Goal: Contribute content: Add original content to the website for others to see

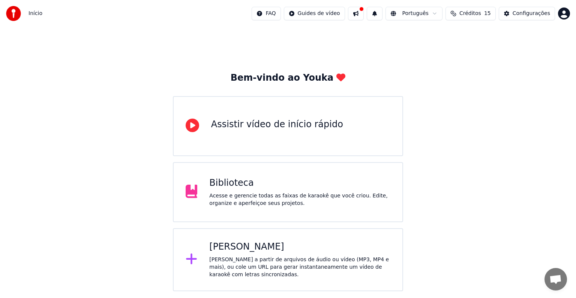
click at [283, 257] on div "[PERSON_NAME] a partir de arquivos de áudio ou vídeo (MP3, MP4 e mais), ou cole…" at bounding box center [299, 267] width 181 height 23
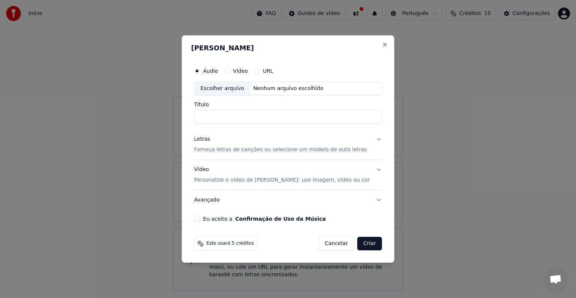
click at [239, 119] on input "Título" at bounding box center [288, 117] width 188 height 14
click at [229, 87] on div "Escolher arquivo" at bounding box center [223, 89] width 56 height 14
type input "**********"
click at [246, 148] on p "Forneça letras de canções ou selecione um modelo de auto letras" at bounding box center [280, 150] width 173 height 8
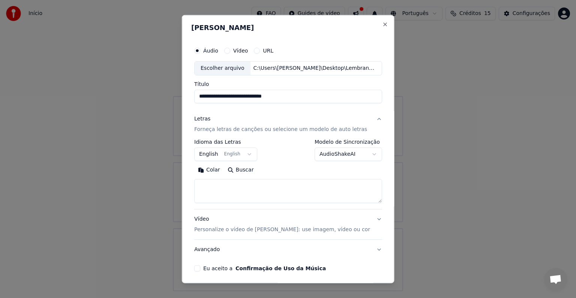
click at [225, 188] on textarea at bounding box center [288, 191] width 188 height 24
paste textarea "**********"
type textarea "**********"
click at [212, 152] on button "English English" at bounding box center [225, 154] width 63 height 14
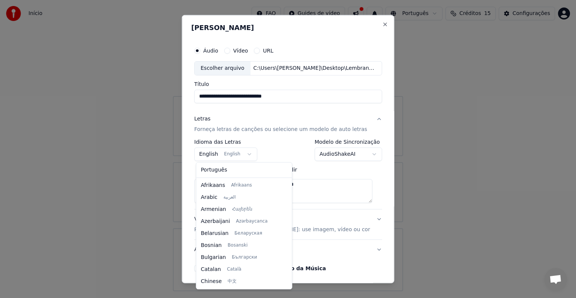
scroll to position [60, 0]
select select "**"
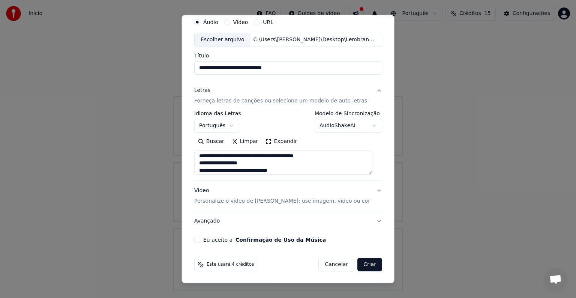
click at [256, 200] on p "Personalize o vídeo de [PERSON_NAME]: use imagem, vídeo ou cor" at bounding box center [282, 201] width 176 height 8
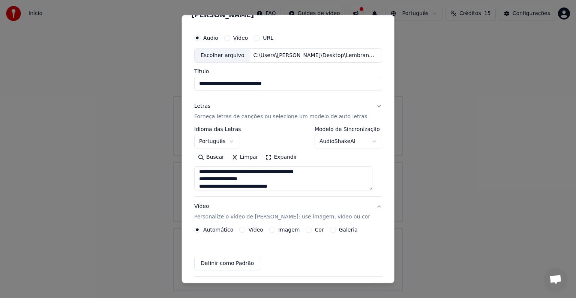
scroll to position [8, 0]
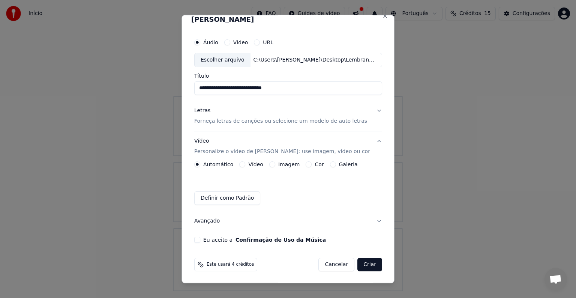
click at [339, 163] on label "Galeria" at bounding box center [348, 164] width 19 height 5
click at [336, 163] on button "Galeria" at bounding box center [333, 164] width 6 height 6
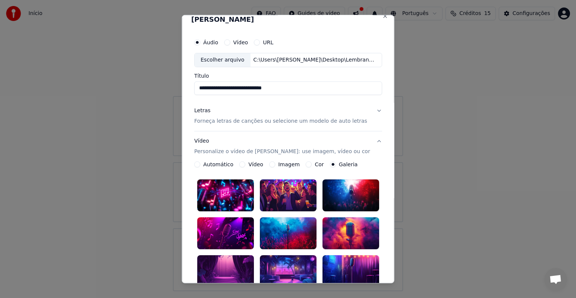
scroll to position [83, 0]
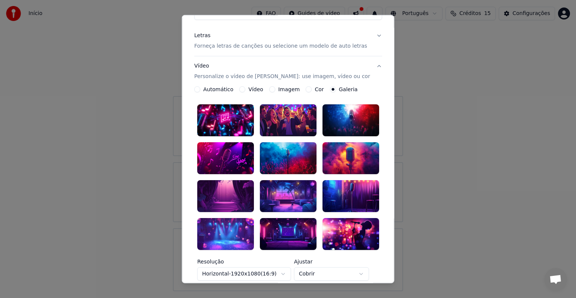
click at [228, 188] on div at bounding box center [225, 196] width 57 height 32
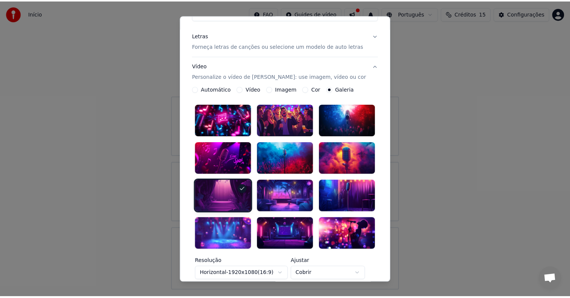
scroll to position [183, 0]
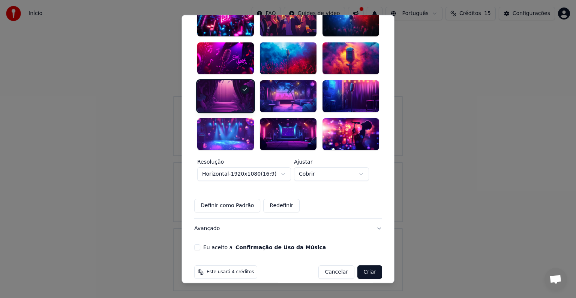
click at [200, 244] on button "Eu aceito a Confirmação de Uso da Música" at bounding box center [197, 247] width 6 height 6
click at [363, 265] on button "Criar" at bounding box center [370, 272] width 25 height 14
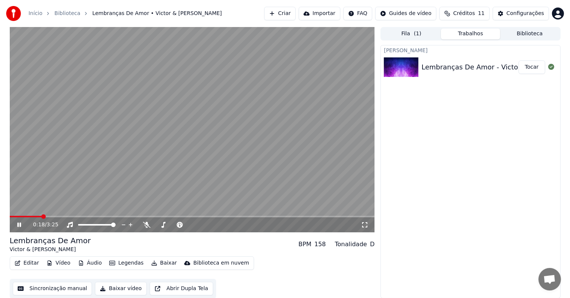
drag, startPoint x: 365, startPoint y: 222, endPoint x: 365, endPoint y: 230, distance: 8.3
click at [365, 222] on icon at bounding box center [365, 225] width 8 height 6
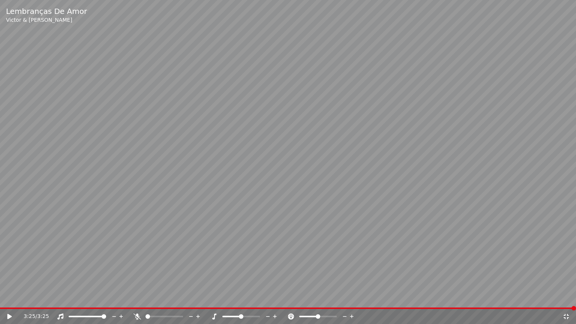
click at [567, 298] on icon at bounding box center [567, 317] width 8 height 6
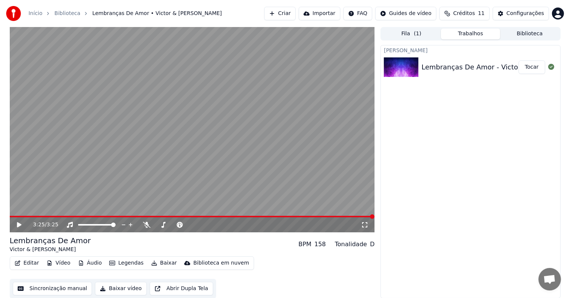
click at [61, 215] on video at bounding box center [192, 129] width 365 height 205
click at [62, 216] on span at bounding box center [192, 217] width 365 height 2
click at [34, 261] on button "Editar" at bounding box center [27, 263] width 30 height 11
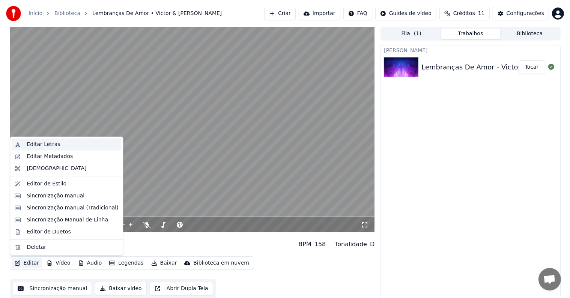
click at [44, 144] on div "Editar Letras" at bounding box center [43, 145] width 33 height 8
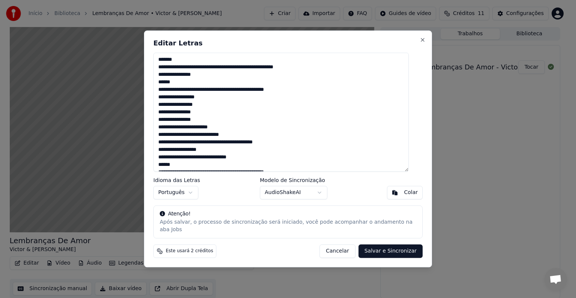
click at [180, 84] on textarea "**********" at bounding box center [281, 112] width 256 height 119
drag, startPoint x: 236, startPoint y: 41, endPoint x: 388, endPoint y: 42, distance: 152.7
click at [388, 42] on div "**********" at bounding box center [288, 148] width 288 height 237
drag, startPoint x: 267, startPoint y: 42, endPoint x: 369, endPoint y: 57, distance: 103.5
click at [369, 57] on div "**********" at bounding box center [288, 148] width 288 height 237
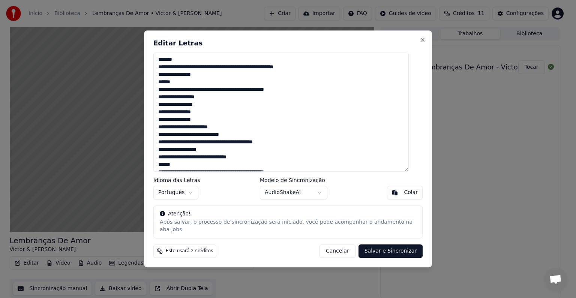
click at [167, 92] on textarea "**********" at bounding box center [281, 112] width 256 height 119
click at [336, 245] on button "Cancelar" at bounding box center [338, 252] width 36 height 14
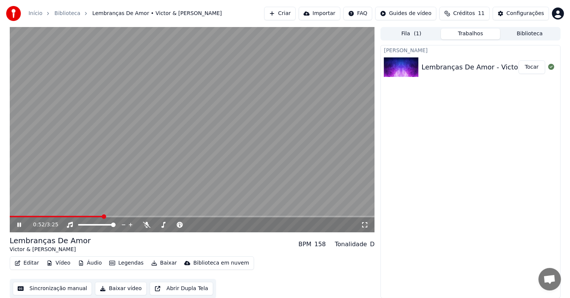
scroll to position [0, 0]
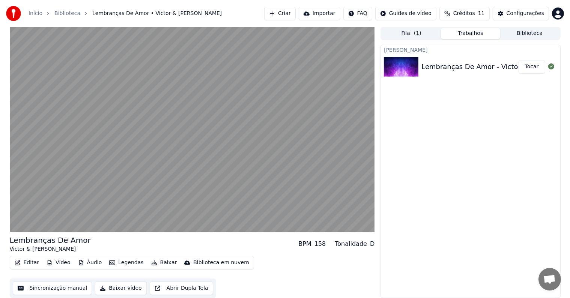
click at [34, 263] on button "Editar" at bounding box center [27, 262] width 30 height 11
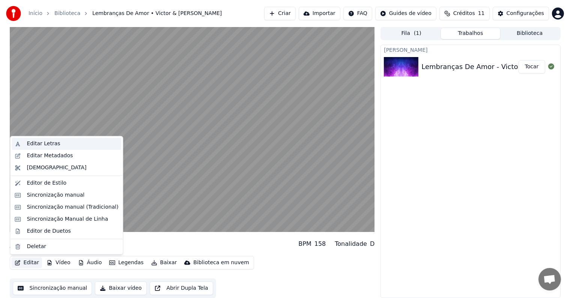
click at [44, 144] on div "Editar Letras" at bounding box center [43, 144] width 33 height 8
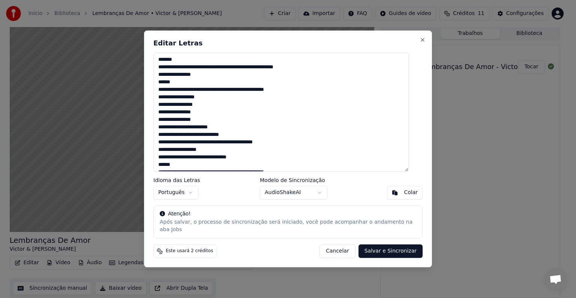
click at [209, 119] on textarea "**********" at bounding box center [281, 112] width 256 height 119
type textarea "**********"
drag, startPoint x: 333, startPoint y: 246, endPoint x: 329, endPoint y: 248, distance: 4.0
click at [333, 246] on button "Cancelar" at bounding box center [338, 252] width 36 height 14
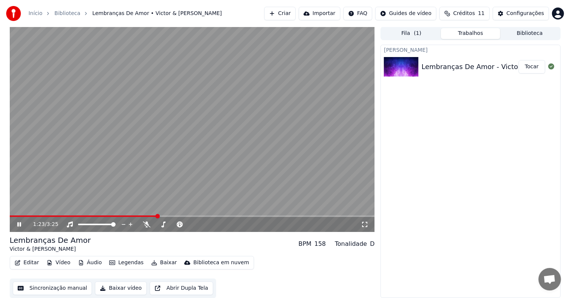
click at [149, 215] on span at bounding box center [83, 216] width 147 height 2
click at [18, 224] on icon at bounding box center [19, 224] width 4 height 5
click at [29, 260] on button "Editar" at bounding box center [27, 262] width 30 height 11
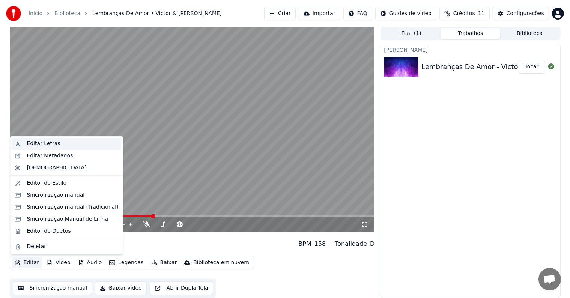
click at [36, 143] on div "Editar Letras" at bounding box center [43, 144] width 33 height 8
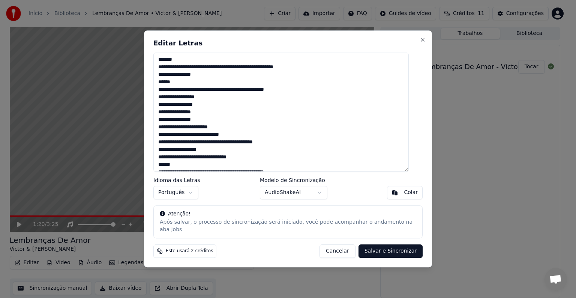
click at [210, 124] on textarea "**********" at bounding box center [281, 112] width 256 height 119
click at [255, 122] on textarea "**********" at bounding box center [281, 112] width 256 height 119
click at [282, 122] on textarea "**********" at bounding box center [281, 112] width 256 height 119
click at [254, 124] on textarea "**********" at bounding box center [281, 112] width 256 height 119
click at [294, 123] on textarea "**********" at bounding box center [281, 112] width 256 height 119
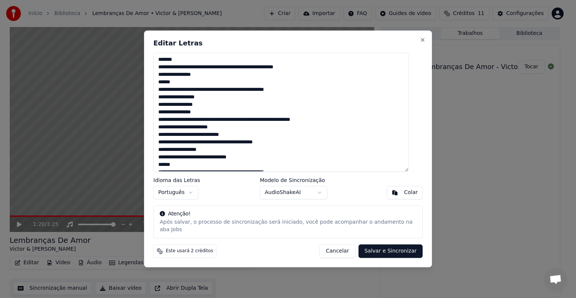
drag, startPoint x: 231, startPoint y: 42, endPoint x: 245, endPoint y: 38, distance: 14.2
click at [244, 38] on div "Editar Letras Idioma das Letras Português Modelo de Sincronização AudioShakeAI …" at bounding box center [288, 148] width 288 height 237
drag, startPoint x: 284, startPoint y: 42, endPoint x: 444, endPoint y: 76, distance: 163.7
click at [445, 74] on body "Início Biblioteca Lembranças De Amor • Victor & [PERSON_NAME] Importar FAQ Guid…" at bounding box center [285, 149] width 570 height 298
type textarea "**********"
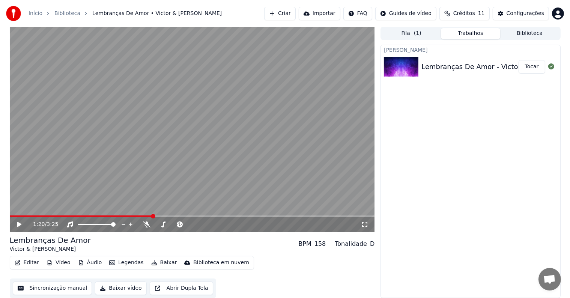
click at [18, 224] on icon at bounding box center [19, 224] width 5 height 5
click at [95, 224] on span at bounding box center [86, 225] width 17 height 2
click at [16, 223] on icon at bounding box center [25, 224] width 18 height 6
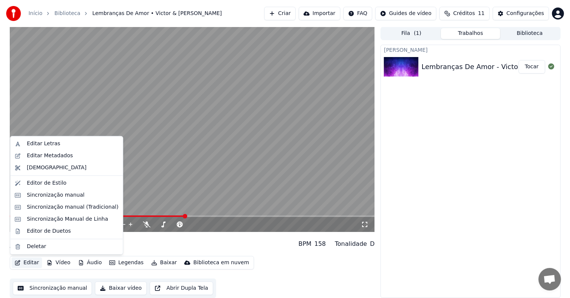
click at [29, 264] on button "Editar" at bounding box center [27, 262] width 30 height 11
click at [59, 195] on div "Sincronização manual" at bounding box center [56, 195] width 58 height 8
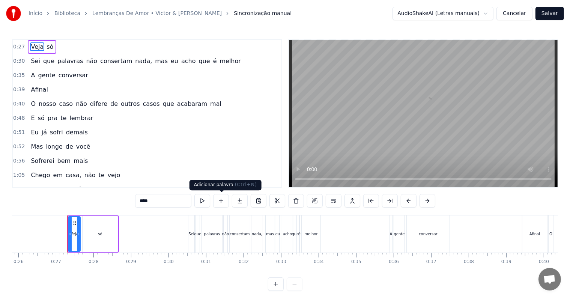
scroll to position [0, 986]
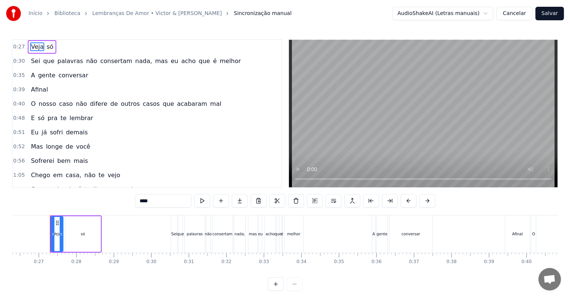
click at [39, 88] on span "Afinal" at bounding box center [39, 89] width 18 height 9
type input "******"
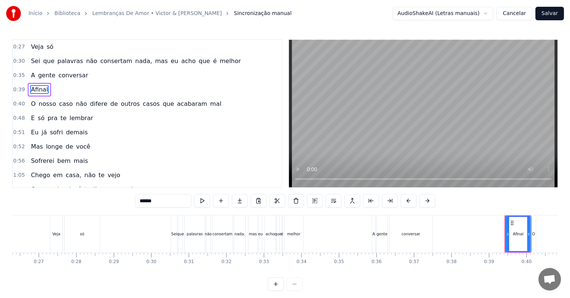
click at [15, 100] on span "0:40" at bounding box center [19, 104] width 12 height 8
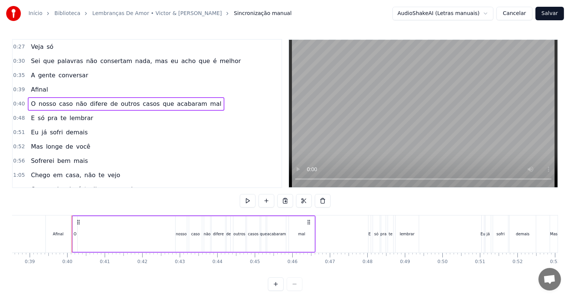
scroll to position [0, 1468]
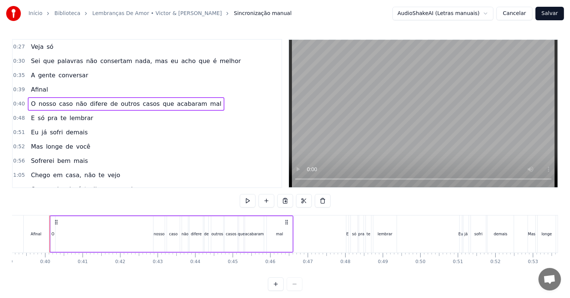
click at [31, 101] on span "O" at bounding box center [33, 103] width 6 height 9
click at [48, 222] on div at bounding box center [49, 234] width 3 height 34
click at [30, 87] on span "Afinal" at bounding box center [39, 89] width 18 height 9
type input "******"
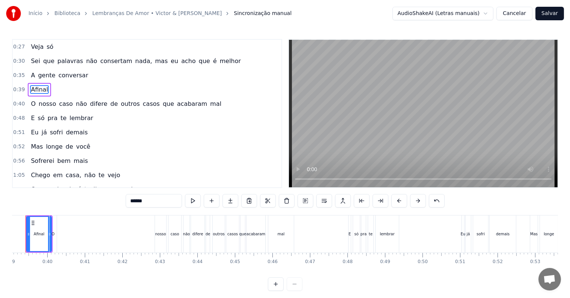
scroll to position [0, 1441]
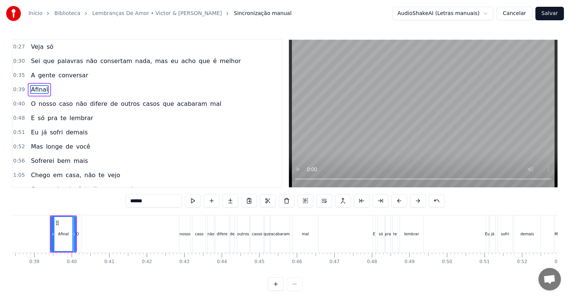
click at [17, 102] on span "0:40" at bounding box center [19, 104] width 12 height 8
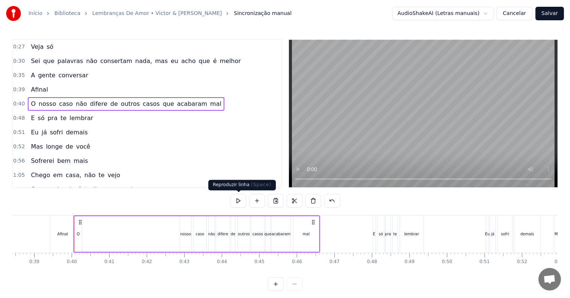
click at [236, 201] on button at bounding box center [238, 201] width 16 height 14
click at [77, 234] on div "O" at bounding box center [78, 234] width 3 height 6
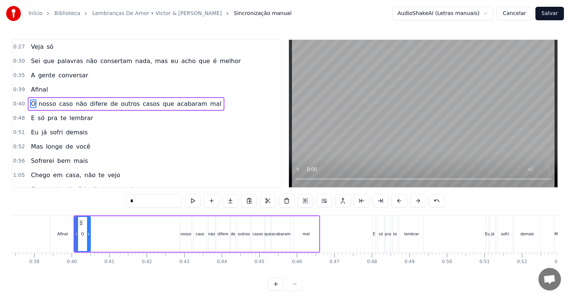
drag, startPoint x: 80, startPoint y: 219, endPoint x: 88, endPoint y: 228, distance: 12.2
click at [88, 228] on div at bounding box center [88, 234] width 3 height 34
click at [77, 230] on div at bounding box center [78, 234] width 3 height 34
drag, startPoint x: 87, startPoint y: 223, endPoint x: 131, endPoint y: 222, distance: 43.9
click at [133, 224] on icon at bounding box center [136, 223] width 6 height 6
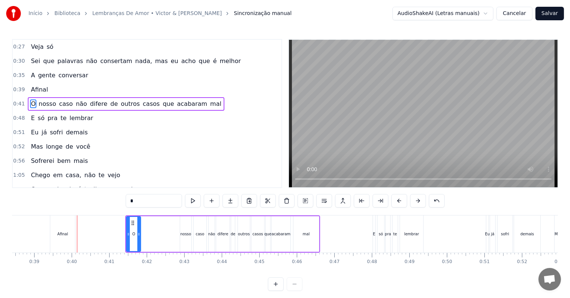
click at [20, 87] on span "0:39" at bounding box center [19, 90] width 12 height 8
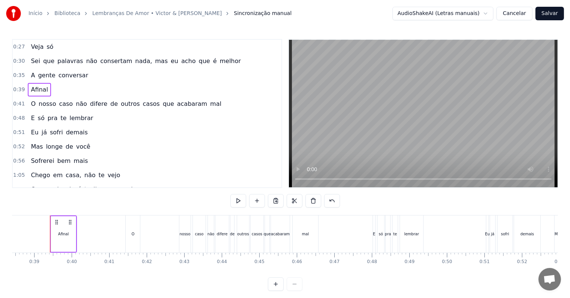
click at [20, 87] on span "0:39" at bounding box center [19, 90] width 12 height 8
drag, startPoint x: 12, startPoint y: 106, endPoint x: 12, endPoint y: 102, distance: 3.8
click at [12, 106] on div "0:27 Veja só 0:30 Sei que palavras não consertam nada, mas eu acho que é melhor…" at bounding box center [147, 113] width 270 height 149
click at [13, 102] on span "0:41" at bounding box center [19, 104] width 12 height 8
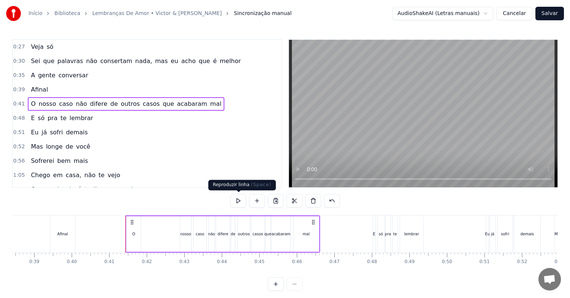
click at [242, 198] on button at bounding box center [238, 201] width 16 height 14
click at [132, 221] on icon at bounding box center [132, 222] width 6 height 6
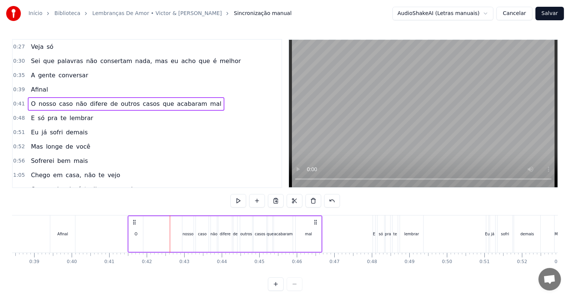
click at [134, 223] on icon at bounding box center [134, 222] width 6 height 6
click at [146, 196] on div "0:27 Veja só 0:30 Sei que palavras não consertam nada, mas eu acho que é melhor…" at bounding box center [285, 165] width 546 height 252
click at [161, 194] on div "0:27 Veja só 0:30 Sei que palavras não consertam nada, mas eu acho que é melhor…" at bounding box center [285, 165] width 546 height 252
click at [135, 237] on div "O" at bounding box center [135, 234] width 14 height 36
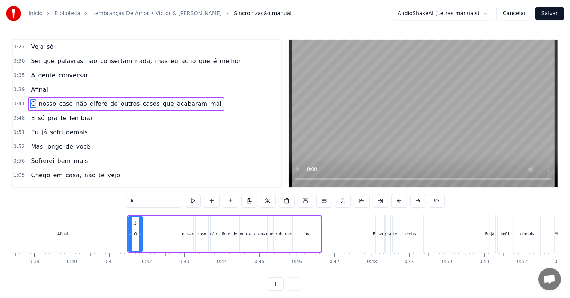
click at [183, 236] on div "nosso" at bounding box center [187, 234] width 11 height 6
click at [133, 223] on div "O" at bounding box center [135, 234] width 14 height 36
click at [187, 230] on div "nosso" at bounding box center [187, 234] width 11 height 36
type input "*****"
click at [156, 230] on div "O nosso caso não difere de outros casos que acabaram mal" at bounding box center [224, 233] width 195 height 37
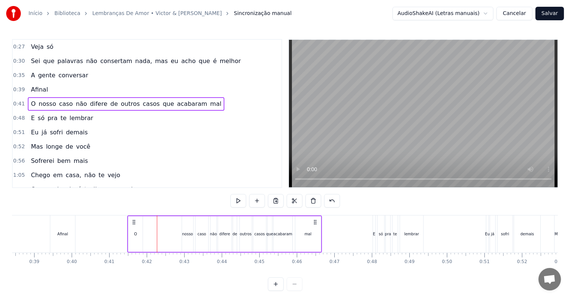
click at [134, 236] on div "O" at bounding box center [135, 234] width 3 height 6
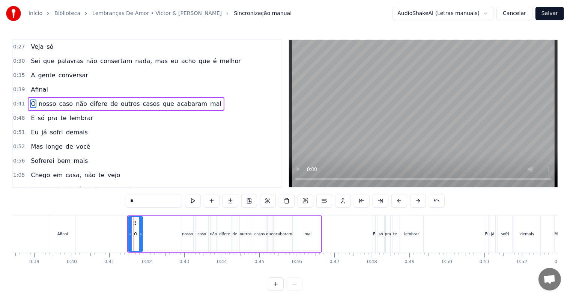
click at [14, 98] on div "0:41 O nosso caso não difere de outros casos que acabaram mal" at bounding box center [147, 104] width 269 height 14
click at [15, 100] on span "0:41" at bounding box center [19, 104] width 12 height 8
click at [17, 101] on span "0:41" at bounding box center [19, 104] width 12 height 8
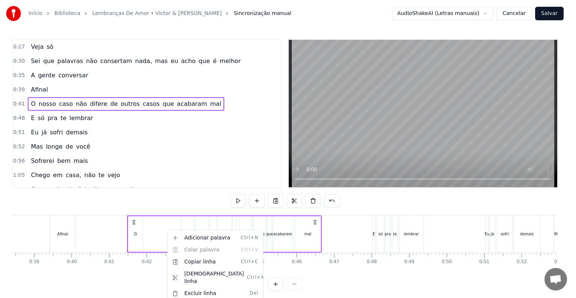
click at [138, 232] on html "Início Biblioteca Lembranças De Amor • Victor & [PERSON_NAME] manual AudioShake…" at bounding box center [288, 151] width 576 height 303
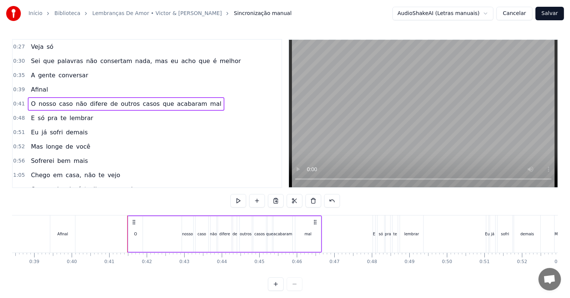
click at [32, 101] on span "O" at bounding box center [33, 103] width 6 height 9
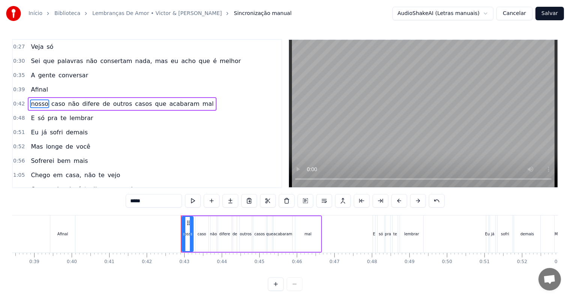
click at [42, 99] on span "nosso" at bounding box center [39, 103] width 19 height 9
click at [146, 199] on input "*****" at bounding box center [154, 201] width 56 height 14
click at [137, 201] on input "******" at bounding box center [154, 201] width 56 height 14
click at [135, 201] on input "******" at bounding box center [154, 201] width 56 height 14
type input "*******"
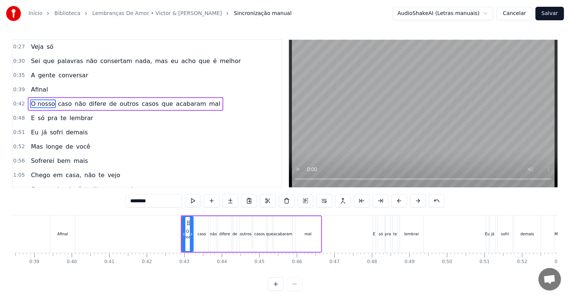
click at [174, 174] on div "1:05 Chego em casa, não te vejo" at bounding box center [147, 175] width 269 height 14
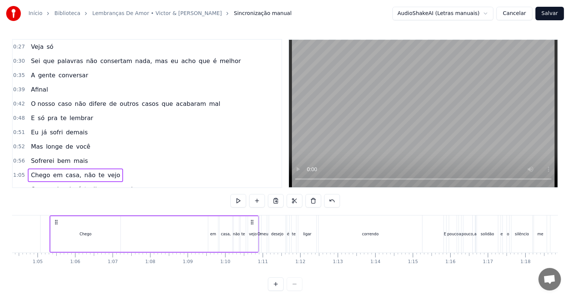
click at [23, 85] on div "0:39 Afinal" at bounding box center [147, 90] width 269 height 14
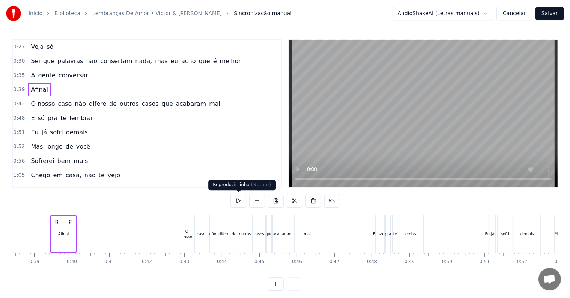
click at [233, 198] on button at bounding box center [238, 201] width 16 height 14
click at [238, 200] on button at bounding box center [238, 201] width 16 height 14
click at [18, 117] on span "0:48" at bounding box center [19, 118] width 12 height 8
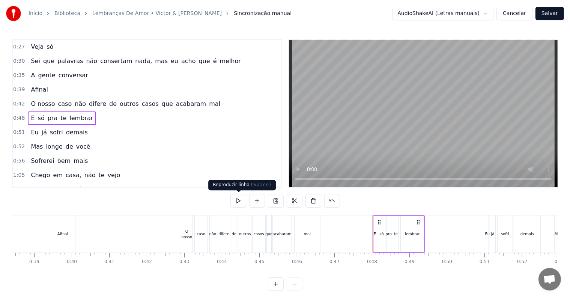
click at [233, 199] on button at bounding box center [238, 201] width 16 height 14
click at [13, 117] on span "0:48" at bounding box center [19, 118] width 12 height 8
click at [14, 105] on span "0:42" at bounding box center [19, 104] width 12 height 8
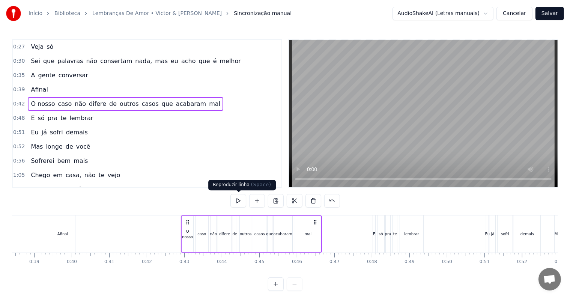
click at [237, 199] on button at bounding box center [238, 201] width 16 height 14
click at [35, 132] on span "Eu" at bounding box center [34, 132] width 9 height 9
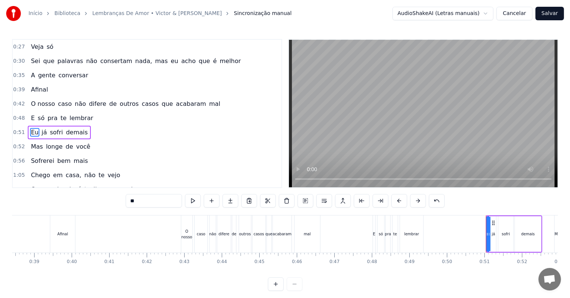
scroll to position [16, 0]
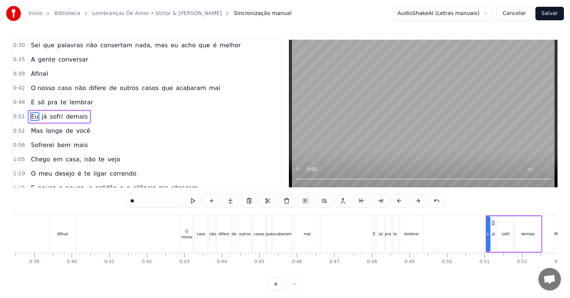
click at [17, 113] on span "0:51" at bounding box center [19, 117] width 12 height 8
click at [31, 113] on span "Eu" at bounding box center [34, 116] width 9 height 9
click at [18, 114] on span "0:51" at bounding box center [19, 117] width 12 height 8
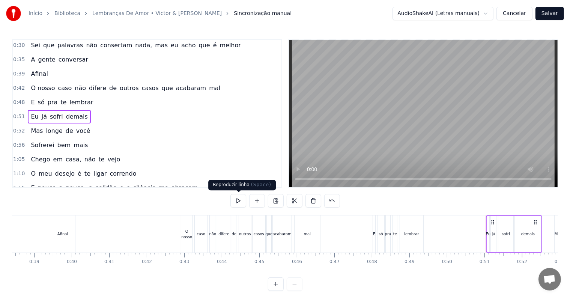
click at [235, 200] on button at bounding box center [238, 201] width 16 height 14
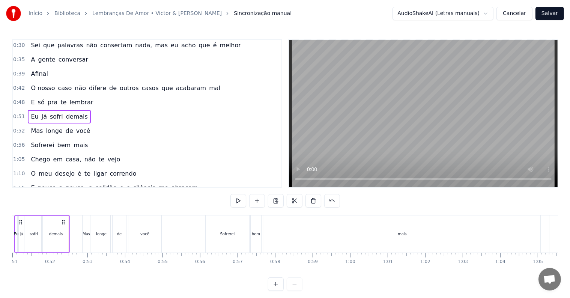
scroll to position [0, 1918]
click at [15, 127] on span "0:52" at bounding box center [19, 131] width 12 height 8
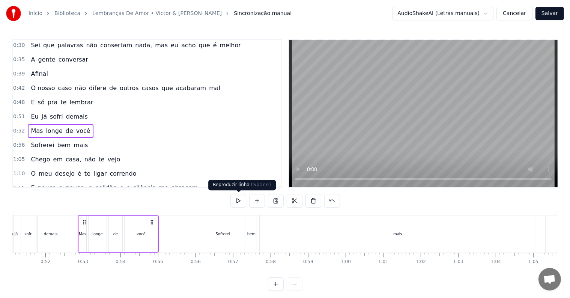
click at [233, 202] on button at bounding box center [238, 201] width 16 height 14
click at [7, 134] on div "Início Biblioteca Lembranças De Amor • Victor & [PERSON_NAME] manual AudioShake…" at bounding box center [285, 145] width 570 height 291
click at [18, 144] on span "0:56" at bounding box center [19, 145] width 12 height 8
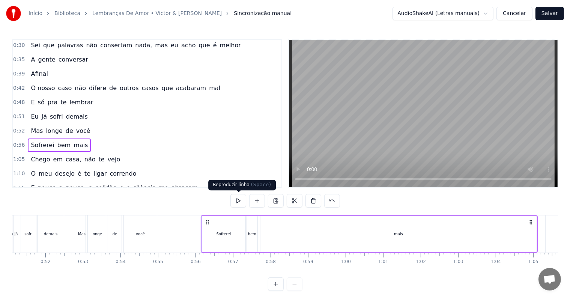
click at [236, 202] on button at bounding box center [238, 201] width 16 height 14
click at [236, 203] on button at bounding box center [238, 201] width 16 height 14
click at [473, 233] on div "mais" at bounding box center [398, 234] width 276 height 36
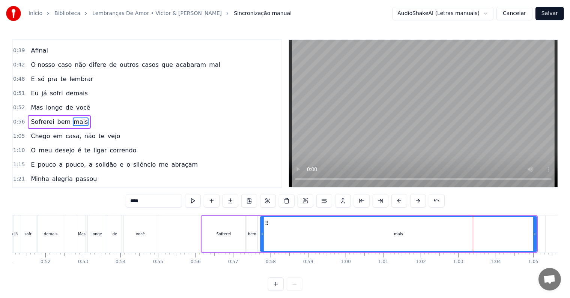
scroll to position [44, 0]
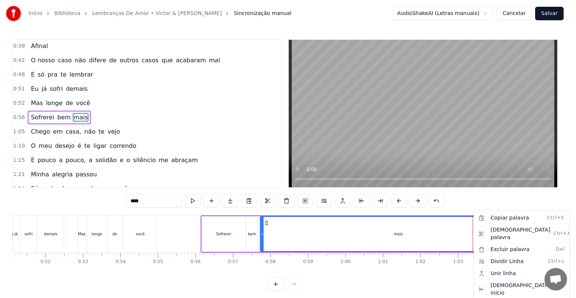
click at [462, 201] on html "Início Biblioteca Lembranças De Amor • Victor & [PERSON_NAME] manual AudioShake…" at bounding box center [288, 151] width 576 height 303
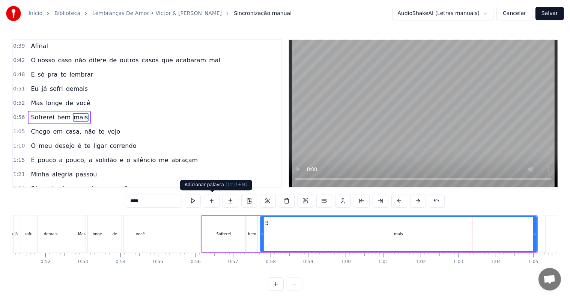
click at [212, 200] on button at bounding box center [212, 201] width 16 height 14
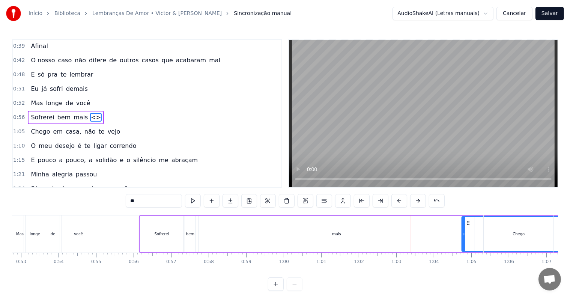
scroll to position [0, 1990]
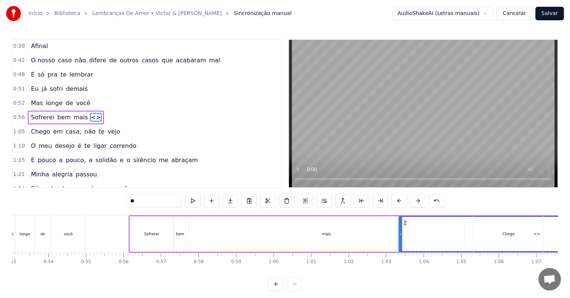
drag, startPoint x: 543, startPoint y: 221, endPoint x: 404, endPoint y: 223, distance: 139.2
click at [404, 223] on icon at bounding box center [405, 223] width 6 height 6
click at [406, 221] on icon at bounding box center [406, 223] width 6 height 6
click at [403, 226] on div at bounding box center [401, 234] width 3 height 34
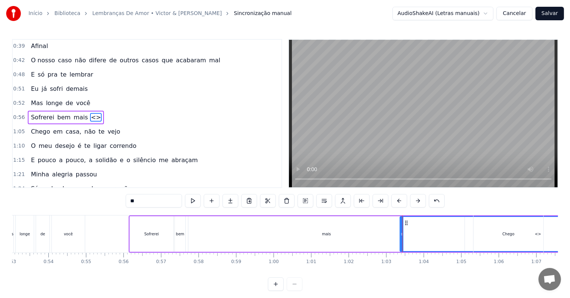
click at [90, 113] on span "<>" at bounding box center [96, 117] width 12 height 9
drag, startPoint x: 149, startPoint y: 200, endPoint x: 108, endPoint y: 205, distance: 41.3
click at [108, 205] on div "0:27 Veja só 0:30 Sei que palavras não consertam nada, mas eu acho que é melhor…" at bounding box center [285, 165] width 546 height 252
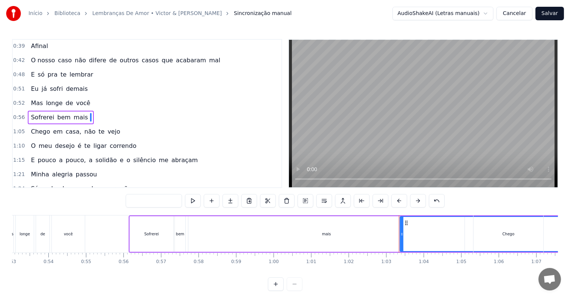
click at [90, 113] on span at bounding box center [91, 117] width 2 height 9
type input "*****"
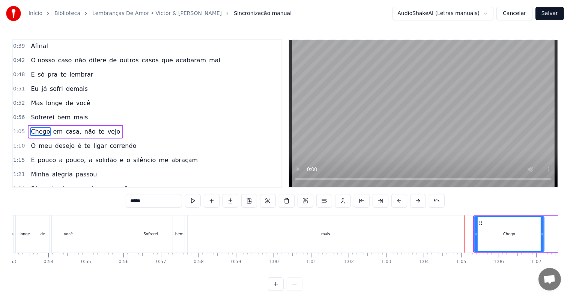
scroll to position [57, 0]
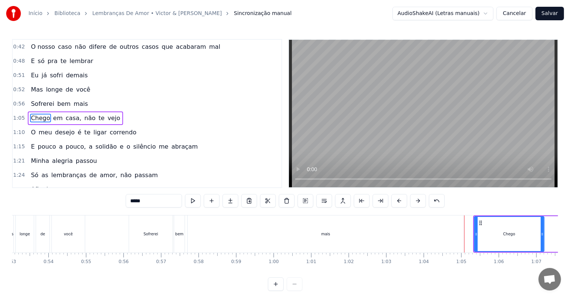
click at [66, 105] on div "Sofrerei bem mais" at bounding box center [59, 104] width 63 height 14
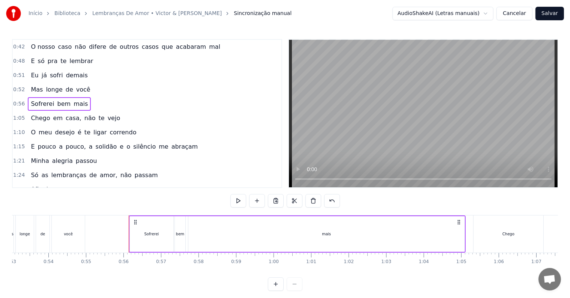
click at [17, 100] on span "0:56" at bounding box center [19, 104] width 12 height 8
click at [236, 201] on button at bounding box center [238, 201] width 16 height 14
click at [409, 235] on div "mais" at bounding box center [326, 234] width 276 height 36
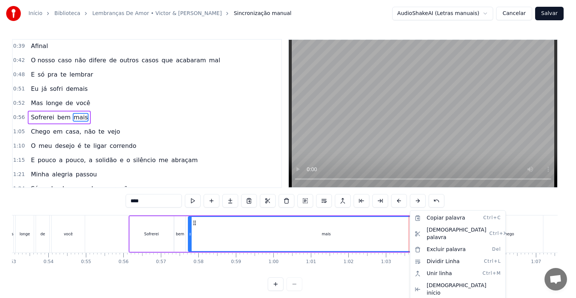
click at [231, 201] on html "Início Biblioteca Lembranças De Amor • Victor & [PERSON_NAME] manual AudioShake…" at bounding box center [288, 151] width 576 height 303
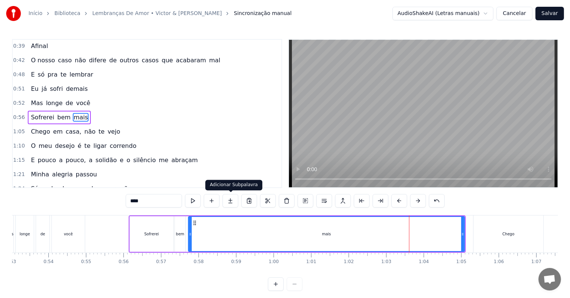
click at [231, 200] on button at bounding box center [231, 201] width 16 height 14
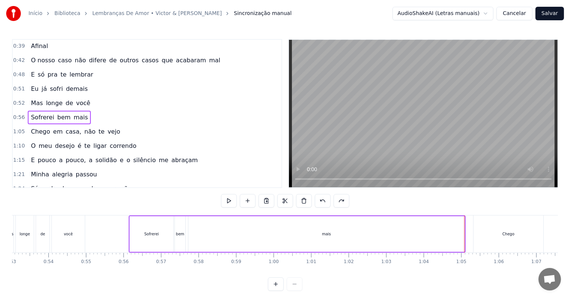
click at [438, 227] on div "mais" at bounding box center [326, 234] width 276 height 36
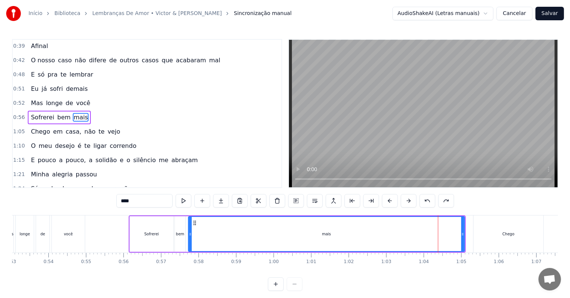
click at [14, 110] on div "0:56 Sofrerei bem mais" at bounding box center [147, 117] width 269 height 14
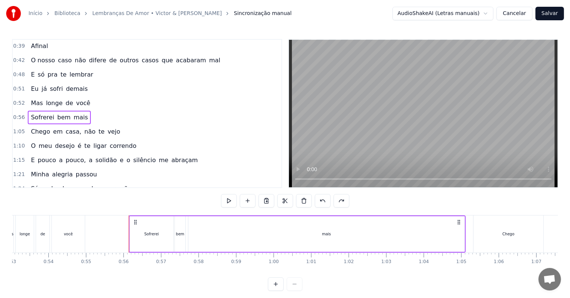
click at [15, 114] on span "0:56" at bounding box center [19, 118] width 12 height 8
click at [407, 233] on div "mais" at bounding box center [326, 234] width 276 height 36
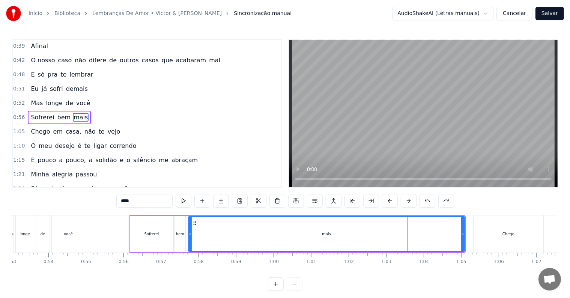
click at [153, 198] on input "****" at bounding box center [144, 201] width 56 height 14
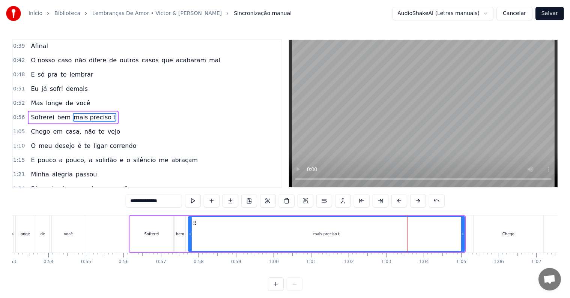
click at [77, 113] on span "mais preciso t" at bounding box center [95, 117] width 44 height 9
click at [143, 203] on input "**********" at bounding box center [154, 201] width 56 height 14
click at [141, 200] on input "**********" at bounding box center [154, 201] width 60 height 14
click at [138, 201] on input "**********" at bounding box center [153, 201] width 71 height 14
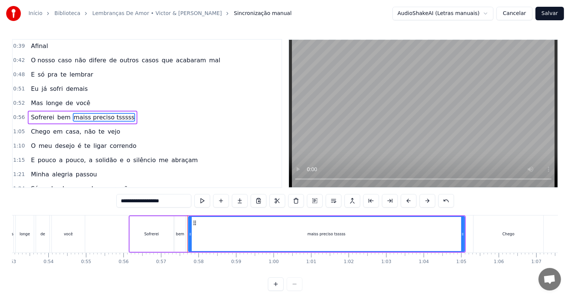
drag, startPoint x: 156, startPoint y: 202, endPoint x: 171, endPoint y: 202, distance: 15.0
click at [171, 202] on input "**********" at bounding box center [153, 201] width 75 height 14
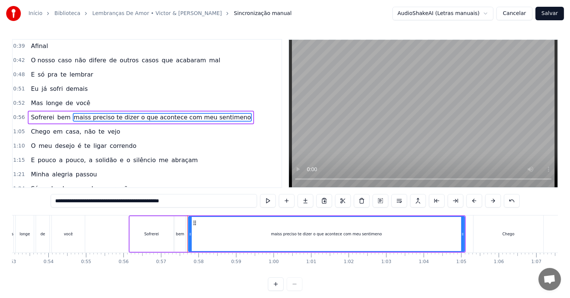
type input "**********"
click at [17, 114] on span "0:56" at bounding box center [19, 118] width 12 height 8
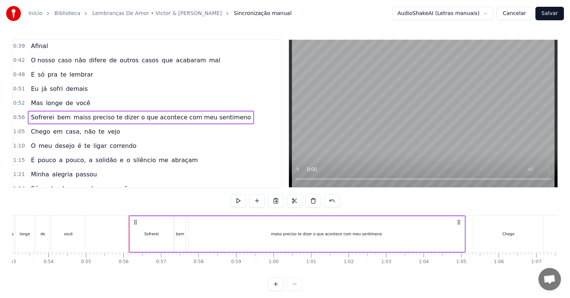
click at [17, 102] on span "0:52" at bounding box center [19, 103] width 12 height 8
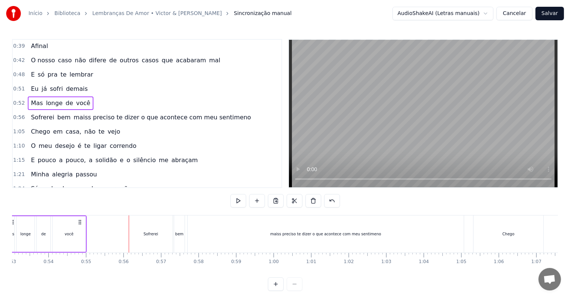
scroll to position [0, 1946]
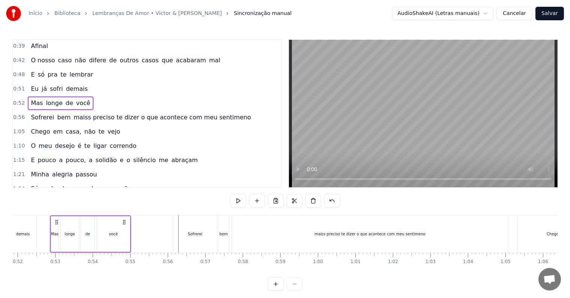
click at [20, 99] on span "0:52" at bounding box center [19, 103] width 12 height 8
click at [15, 89] on span "0:51" at bounding box center [19, 89] width 12 height 8
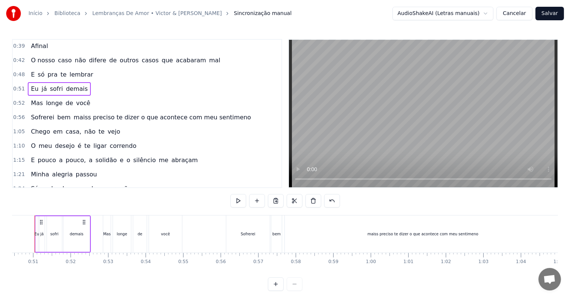
scroll to position [0, 1878]
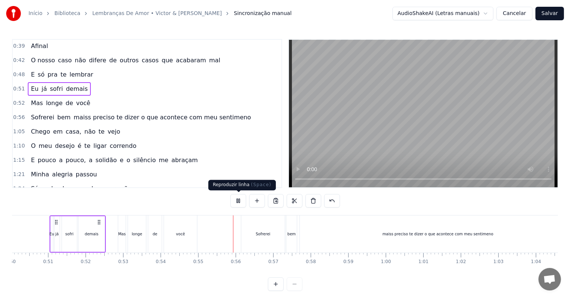
click at [235, 203] on button at bounding box center [238, 201] width 16 height 14
click at [17, 85] on span "0:51" at bounding box center [19, 89] width 12 height 8
click at [18, 73] on span "0:48" at bounding box center [19, 75] width 12 height 8
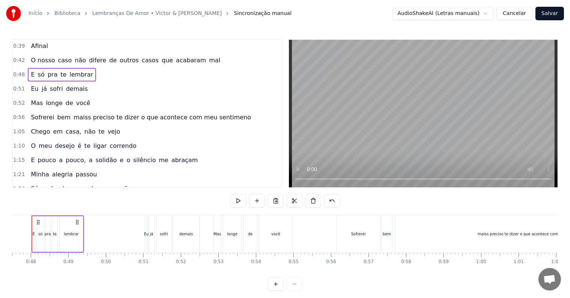
scroll to position [0, 1764]
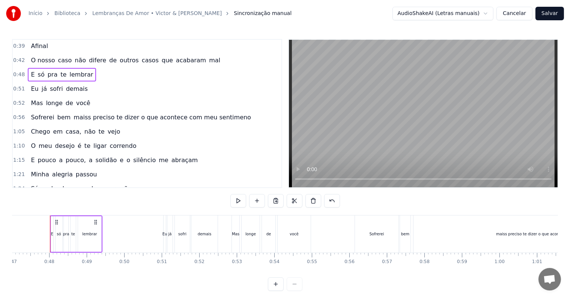
click at [18, 89] on span "0:51" at bounding box center [19, 89] width 12 height 8
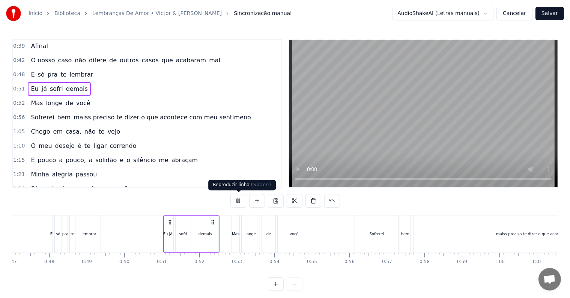
click at [239, 201] on button at bounding box center [238, 201] width 16 height 14
click at [14, 101] on span "0:52" at bounding box center [19, 103] width 12 height 8
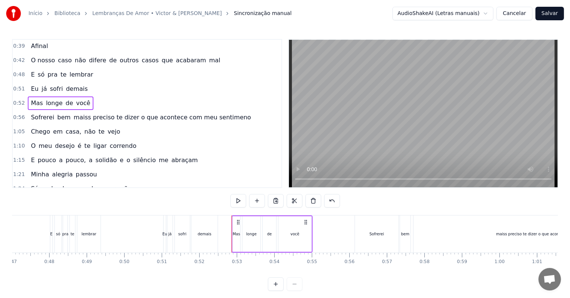
click at [80, 113] on span "maiss preciso te dizer o que acontece com meu sentimeno" at bounding box center [162, 117] width 179 height 9
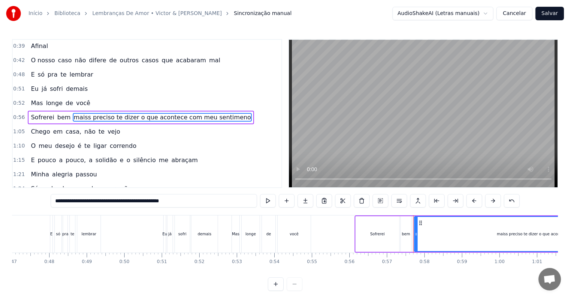
click at [69, 200] on input "**********" at bounding box center [154, 201] width 206 height 14
click at [71, 200] on input "**********" at bounding box center [154, 201] width 206 height 14
click at [397, 201] on button at bounding box center [399, 201] width 16 height 14
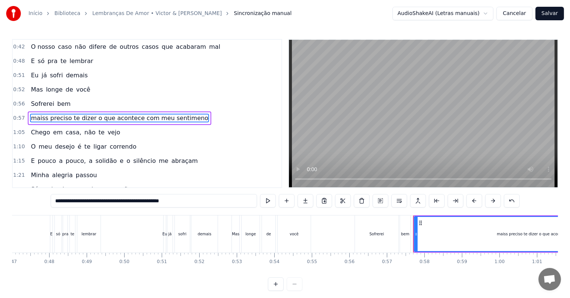
click at [28, 98] on div "Sofrerei bem" at bounding box center [51, 104] width 46 height 14
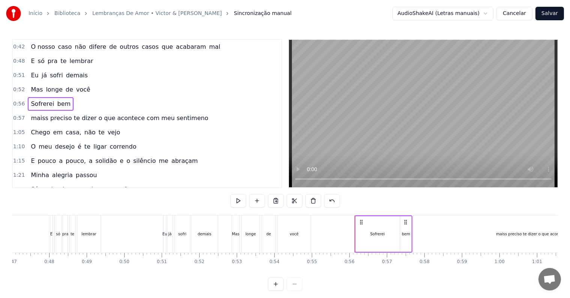
click at [22, 100] on span "0:56" at bounding box center [19, 104] width 12 height 8
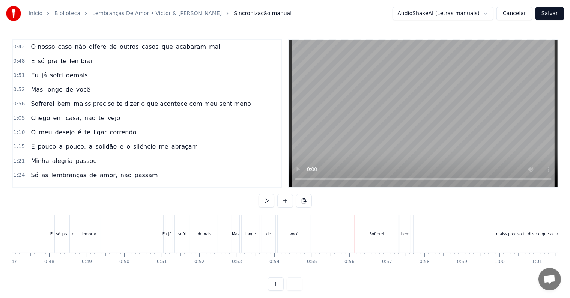
click at [83, 99] on span "maiss preciso te dizer o que acontece com meu sentimeno" at bounding box center [162, 103] width 179 height 9
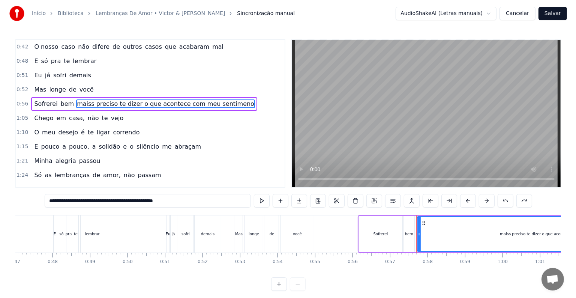
scroll to position [44, 0]
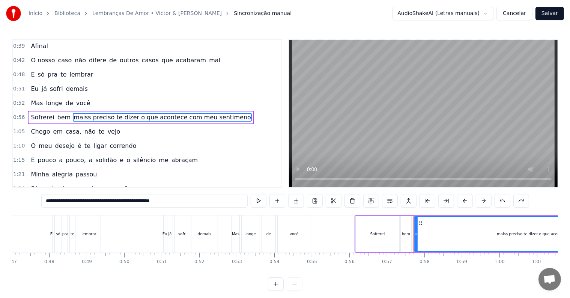
click at [21, 114] on span "0:56" at bounding box center [19, 118] width 12 height 8
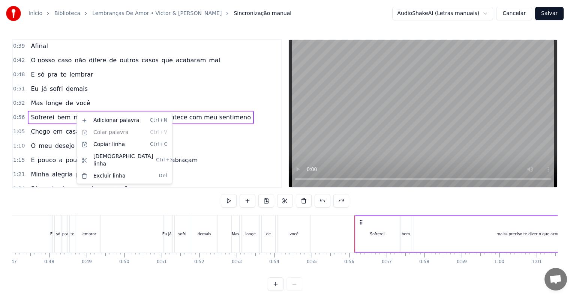
click at [215, 162] on html "Início Biblioteca Lembranças De Amor • Victor & [PERSON_NAME] manual AudioShake…" at bounding box center [288, 151] width 576 height 303
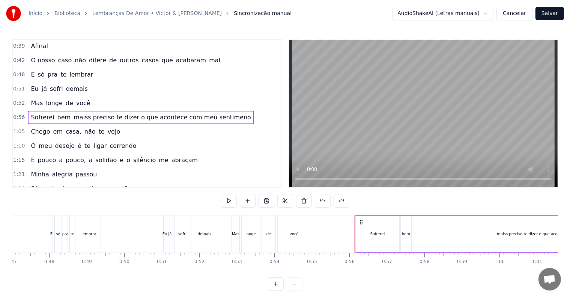
click at [94, 114] on span "maiss preciso te dizer o que acontece com meu sentimeno" at bounding box center [162, 117] width 179 height 9
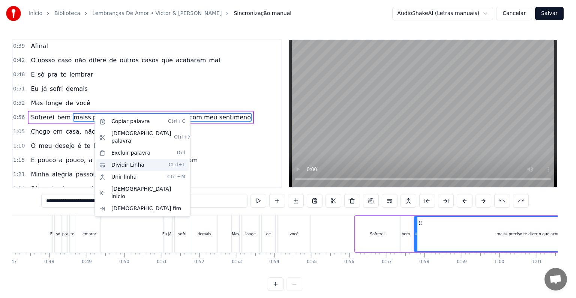
click at [132, 159] on div "Dividir Linha Ctrl+L" at bounding box center [142, 165] width 92 height 12
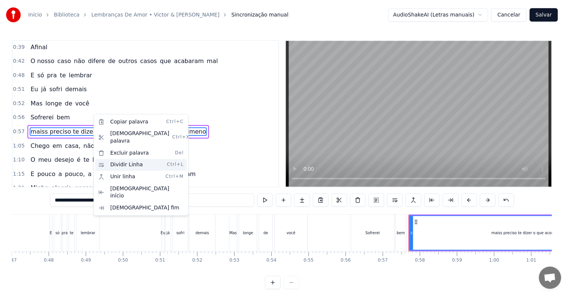
scroll to position [57, 0]
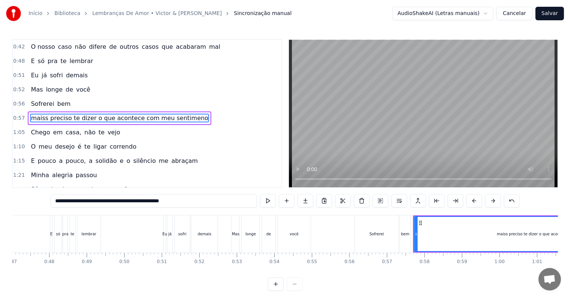
click at [62, 99] on span "bem" at bounding box center [64, 103] width 15 height 9
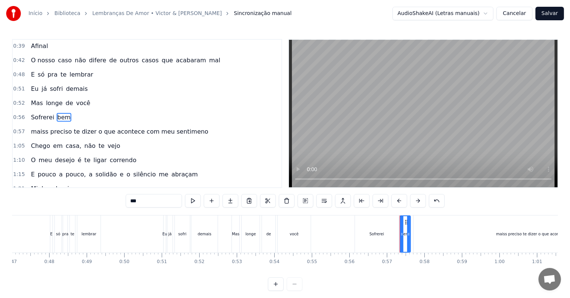
click at [148, 201] on input "***" at bounding box center [154, 201] width 56 height 14
click at [36, 127] on span "maiss preciso te dizer o que acontece com meu sentimeno" at bounding box center [119, 131] width 179 height 9
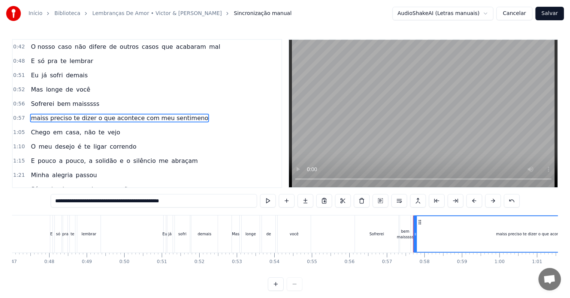
drag, startPoint x: 66, startPoint y: 200, endPoint x: 54, endPoint y: 198, distance: 12.2
click at [54, 198] on input "**********" at bounding box center [154, 201] width 206 height 14
type input "**********"
click at [18, 100] on span "0:56" at bounding box center [19, 104] width 12 height 8
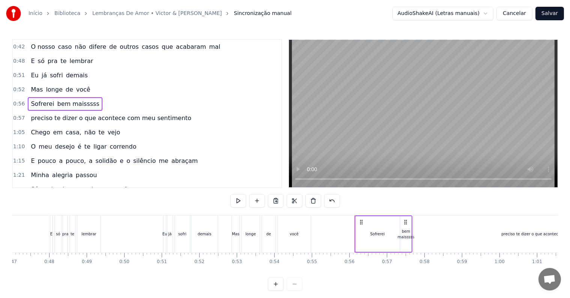
click at [20, 100] on span "0:56" at bounding box center [19, 104] width 12 height 8
click at [19, 87] on span "0:52" at bounding box center [19, 90] width 12 height 8
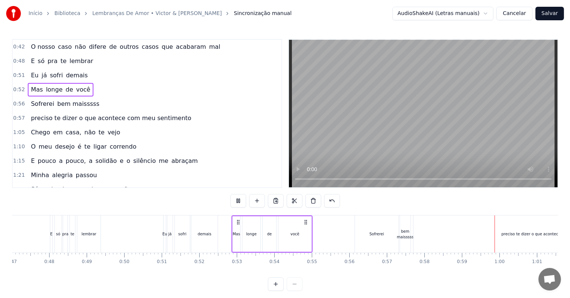
click at [19, 86] on span "0:52" at bounding box center [19, 90] width 12 height 8
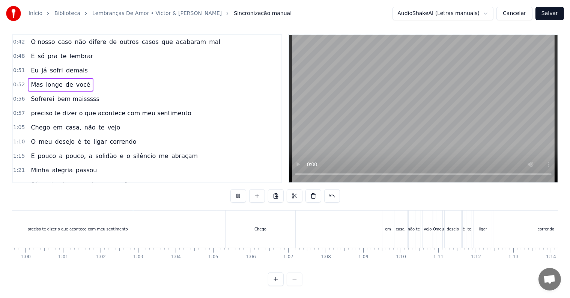
scroll to position [11, 0]
click at [288, 276] on div at bounding box center [285, 279] width 35 height 14
click at [240, 190] on button at bounding box center [238, 196] width 16 height 14
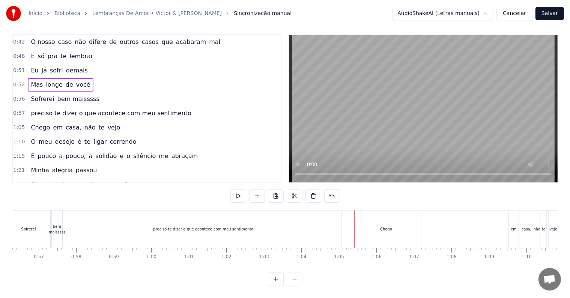
scroll to position [0, 2060]
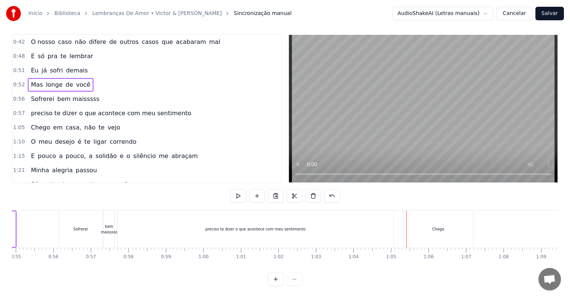
click at [211, 218] on div "preciso te dizer o que acontece com meu sentimento" at bounding box center [255, 228] width 276 height 37
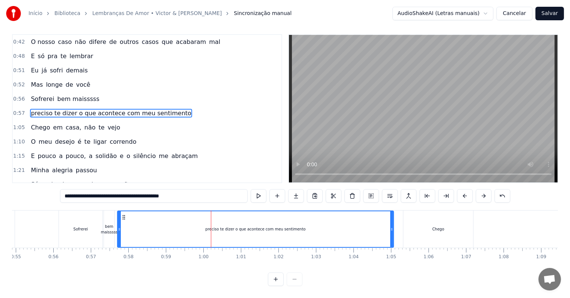
scroll to position [0, 0]
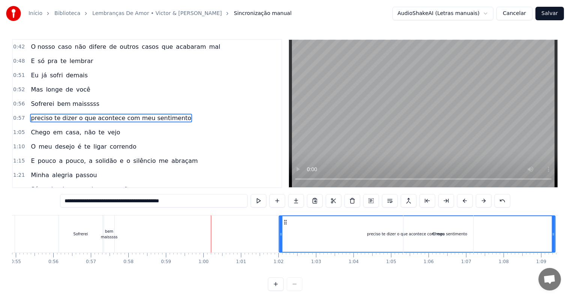
drag, startPoint x: 123, startPoint y: 221, endPoint x: 284, endPoint y: 223, distance: 161.4
click at [284, 223] on icon at bounding box center [285, 222] width 6 height 6
click at [553, 233] on div "Chego em casa, não te vejo" at bounding box center [507, 233] width 209 height 37
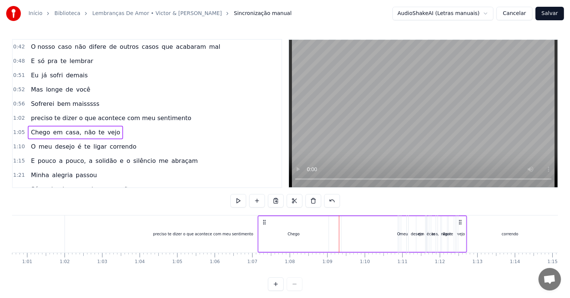
scroll to position [0, 2278]
drag, startPoint x: 453, startPoint y: 222, endPoint x: 443, endPoint y: 228, distance: 11.3
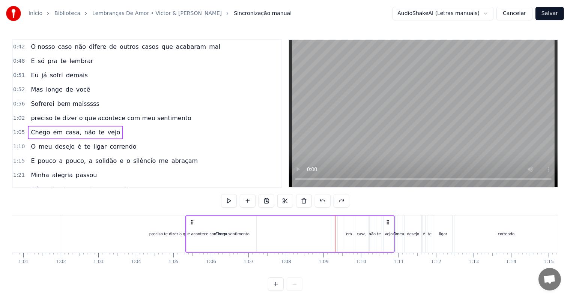
click at [49, 119] on div "preciso te dizer o que acontece com meu sentimento" at bounding box center [111, 118] width 166 height 14
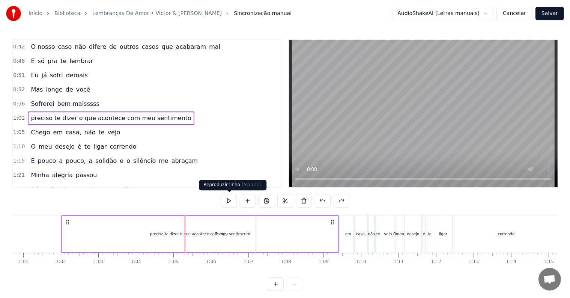
click at [230, 200] on button at bounding box center [229, 201] width 16 height 14
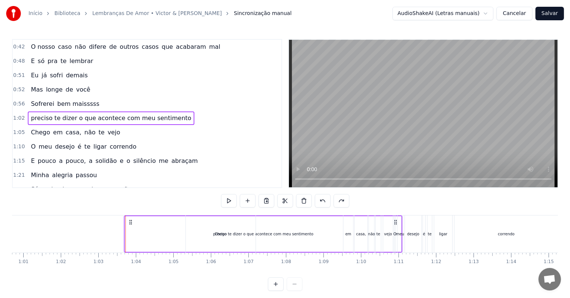
drag, startPoint x: 67, startPoint y: 220, endPoint x: 130, endPoint y: 223, distance: 63.1
click at [130, 223] on icon at bounding box center [131, 222] width 6 height 6
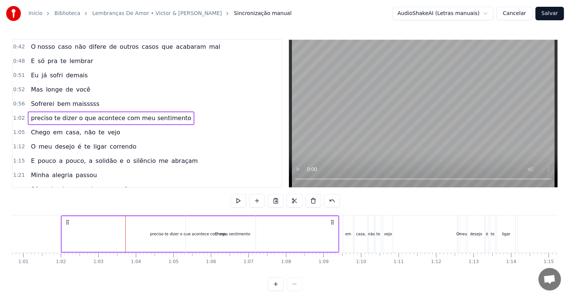
click at [167, 233] on div "preciso te dizer o que acontece com meu sentimento" at bounding box center [200, 234] width 100 height 6
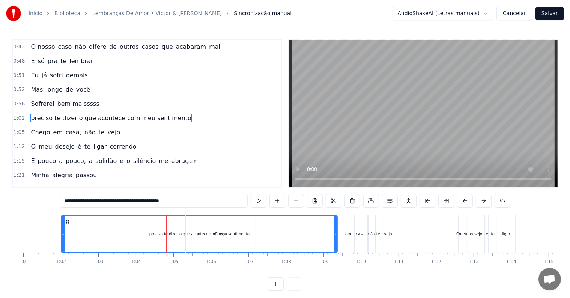
drag, startPoint x: 334, startPoint y: 235, endPoint x: 311, endPoint y: 236, distance: 22.9
click at [311, 236] on div "Chego em casa, não te vejo" at bounding box center [289, 233] width 209 height 37
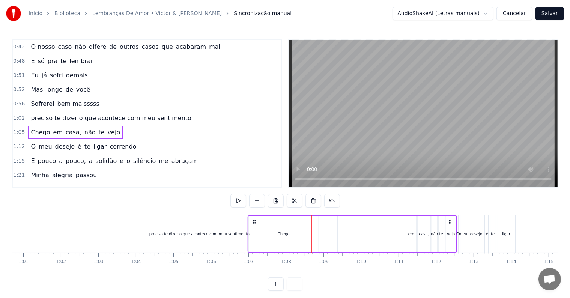
drag, startPoint x: 386, startPoint y: 223, endPoint x: 448, endPoint y: 223, distance: 62.3
click at [448, 223] on icon at bounding box center [450, 222] width 6 height 6
click at [11, 100] on div "Início Biblioteca Lembranças De Amor • Victor & [PERSON_NAME] manual AudioShake…" at bounding box center [285, 145] width 570 height 291
click at [17, 101] on span "0:56" at bounding box center [19, 104] width 12 height 8
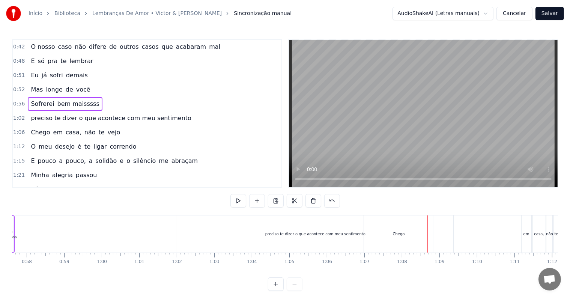
click at [17, 91] on div "0:52 Mas longe de você" at bounding box center [147, 90] width 269 height 14
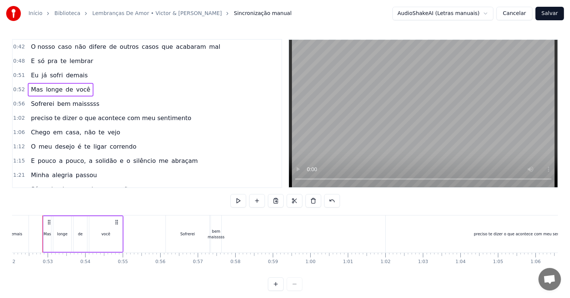
scroll to position [0, 1946]
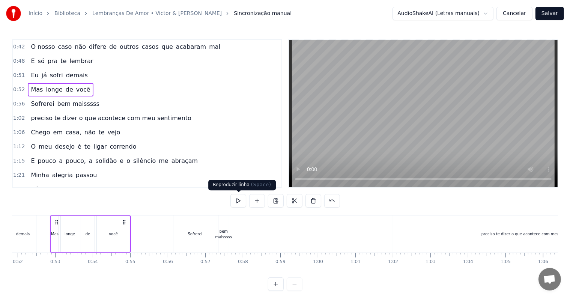
click at [239, 201] on button at bounding box center [238, 201] width 16 height 14
click at [196, 234] on div "Sofrerei" at bounding box center [195, 234] width 15 height 6
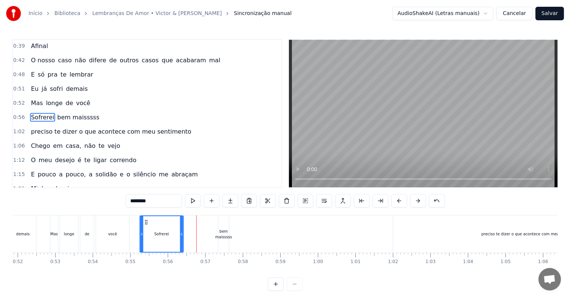
drag, startPoint x: 180, startPoint y: 221, endPoint x: 146, endPoint y: 222, distance: 33.8
click at [147, 222] on circle at bounding box center [147, 222] width 0 height 0
click at [224, 231] on div "bem maisssss" at bounding box center [223, 234] width 17 height 11
type input "**********"
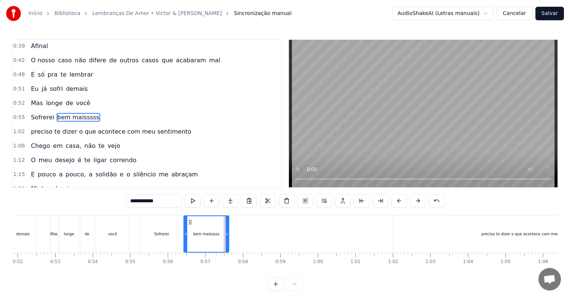
drag, startPoint x: 220, startPoint y: 222, endPoint x: 185, endPoint y: 223, distance: 34.5
click at [185, 223] on div at bounding box center [185, 234] width 3 height 36
drag, startPoint x: 191, startPoint y: 221, endPoint x: 168, endPoint y: 221, distance: 22.9
click at [168, 221] on icon at bounding box center [167, 222] width 6 height 6
click at [12, 99] on div "Início Biblioteca Lembranças De Amor • Victor & [PERSON_NAME] manual AudioShake…" at bounding box center [285, 145] width 570 height 291
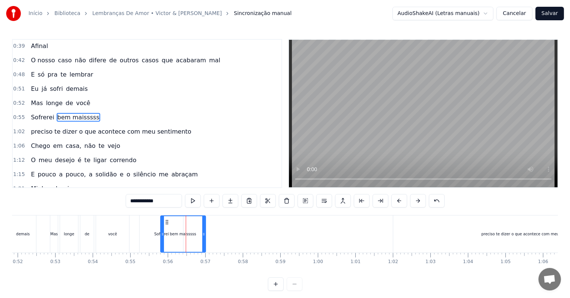
click at [14, 102] on span "0:52" at bounding box center [19, 103] width 12 height 8
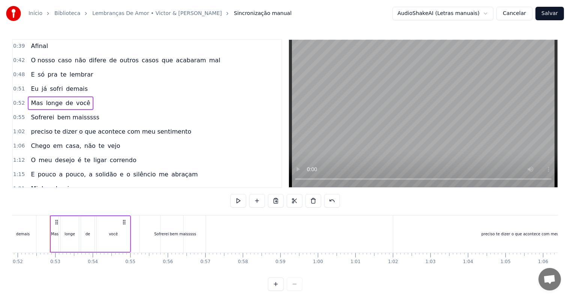
click at [19, 100] on span "0:52" at bounding box center [19, 103] width 12 height 8
click at [245, 198] on button at bounding box center [238, 201] width 16 height 14
click at [17, 115] on span "0:55" at bounding box center [19, 118] width 12 height 8
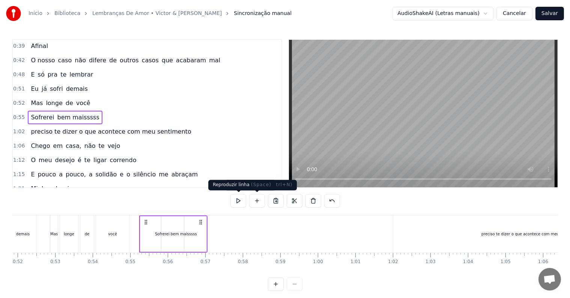
click at [241, 200] on button at bounding box center [238, 201] width 16 height 14
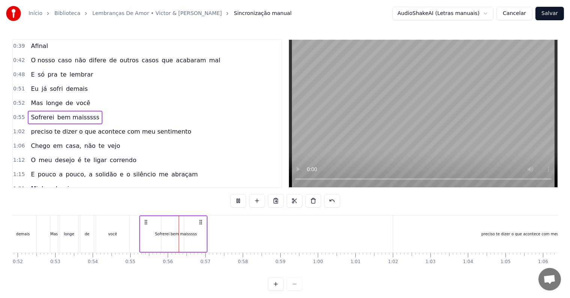
click at [241, 200] on button at bounding box center [238, 201] width 16 height 14
click at [158, 232] on div "Sofrerei" at bounding box center [162, 234] width 15 height 6
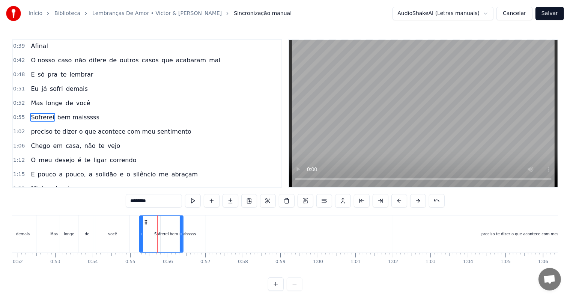
click at [191, 235] on div "bem maisssss" at bounding box center [183, 234] width 26 height 6
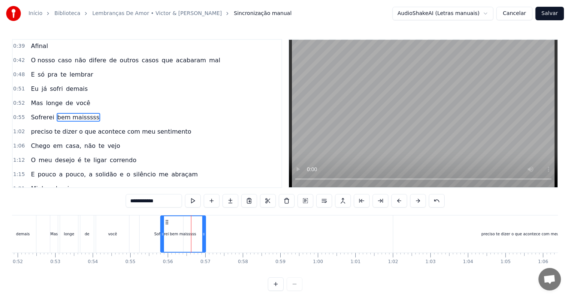
click at [42, 113] on span "Sofrerei" at bounding box center [42, 117] width 25 height 9
type input "********"
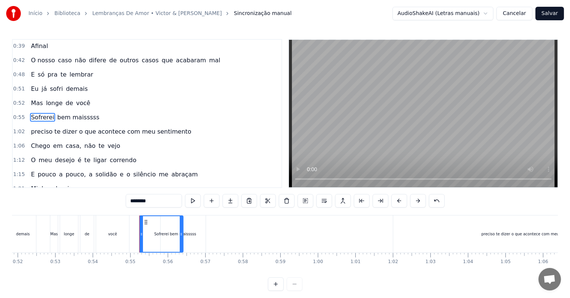
click at [18, 114] on span "0:55" at bounding box center [19, 118] width 12 height 8
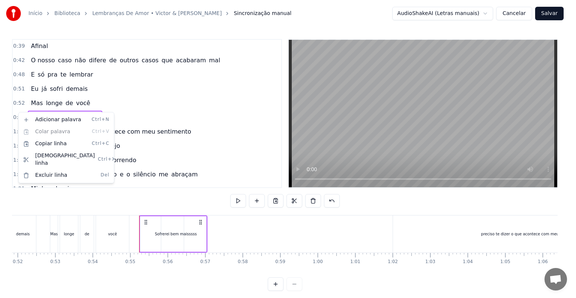
click at [156, 116] on html "Início Biblioteca Lembranças De Amor • Victor & [PERSON_NAME] manual AudioShake…" at bounding box center [288, 151] width 576 height 303
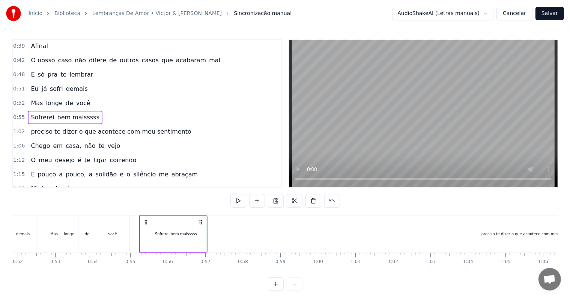
drag, startPoint x: 166, startPoint y: 178, endPoint x: 168, endPoint y: 188, distance: 10.3
click at [166, 182] on div "1:21 [PERSON_NAME] passou" at bounding box center [147, 189] width 269 height 14
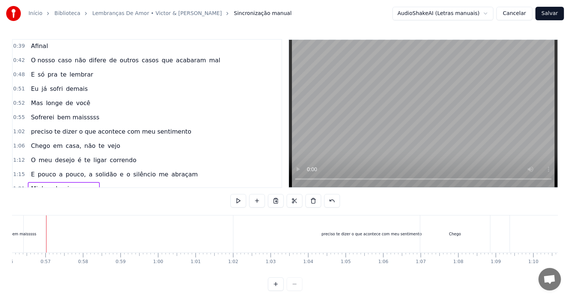
scroll to position [0, 2102]
click at [22, 114] on span "0:55" at bounding box center [19, 118] width 12 height 8
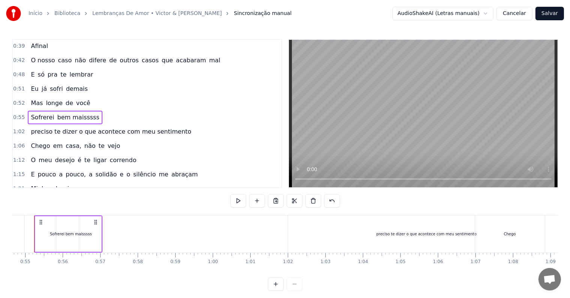
scroll to position [0, 2035]
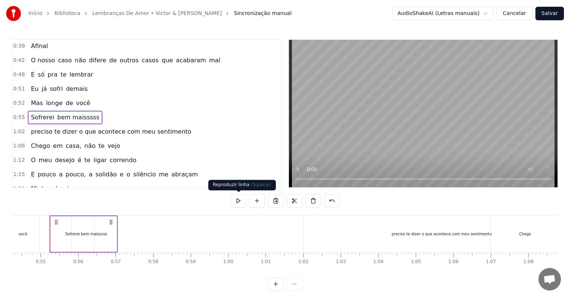
click at [248, 200] on div at bounding box center [285, 201] width 110 height 14
click at [240, 203] on button at bounding box center [238, 201] width 16 height 14
click at [240, 202] on button at bounding box center [238, 201] width 16 height 14
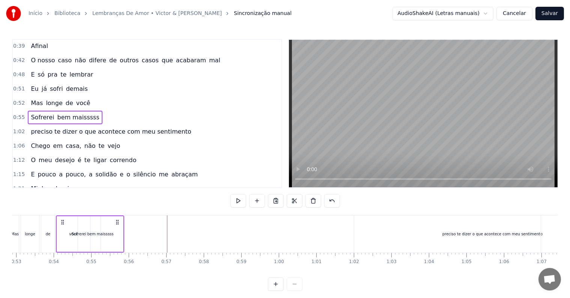
scroll to position [0, 1985]
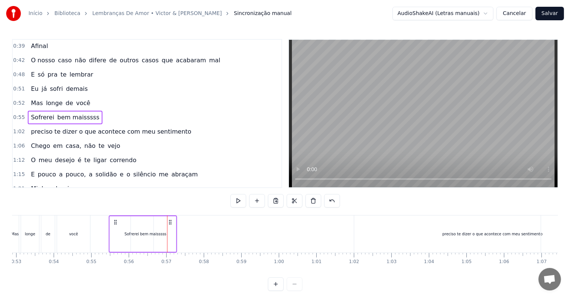
drag, startPoint x: 112, startPoint y: 221, endPoint x: 171, endPoint y: 227, distance: 59.3
click at [171, 227] on div "Sofrerei bem maisssss" at bounding box center [143, 233] width 68 height 37
click at [155, 235] on div "bem maisssss" at bounding box center [153, 234] width 26 height 6
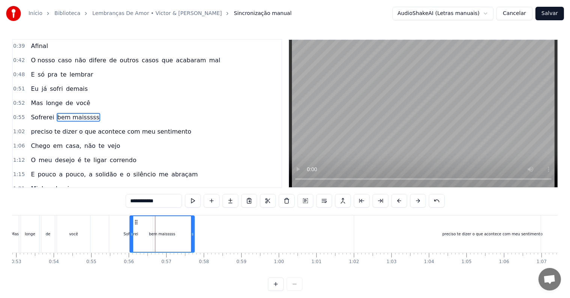
drag, startPoint x: 173, startPoint y: 233, endPoint x: 192, endPoint y: 235, distance: 19.6
click at [192, 235] on icon at bounding box center [192, 234] width 3 height 6
click at [214, 167] on div "1:15 E pouco a pouco, a solidão e o silêncio me abraçam" at bounding box center [147, 174] width 269 height 14
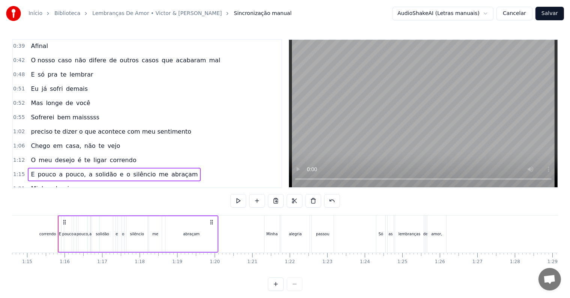
click at [30, 102] on span "Mas" at bounding box center [37, 103] width 14 height 9
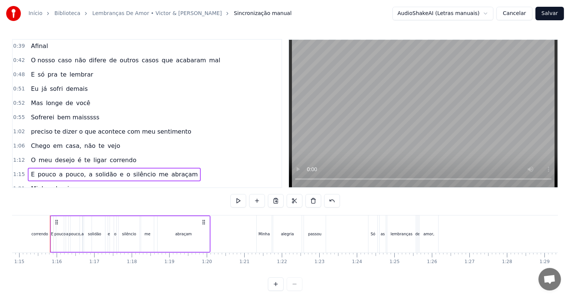
scroll to position [30, 0]
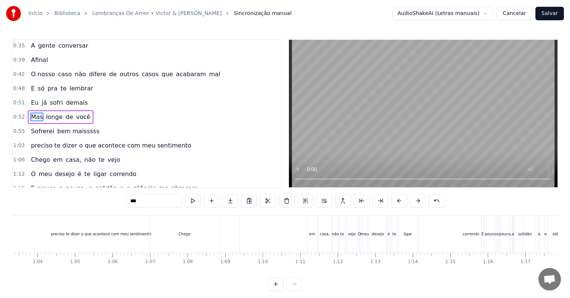
click at [18, 113] on span "0:52" at bounding box center [19, 117] width 12 height 8
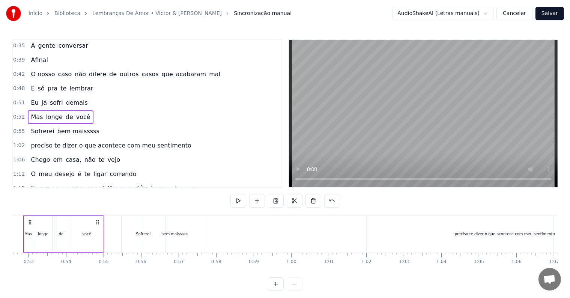
scroll to position [0, 1946]
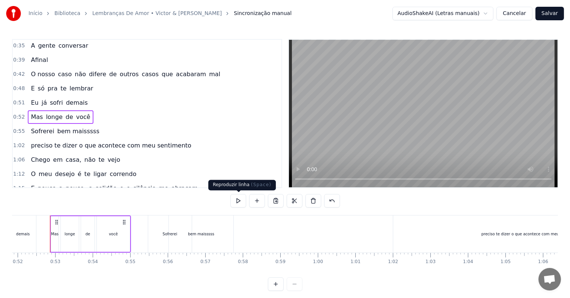
click at [237, 198] on button at bounding box center [238, 201] width 16 height 14
click at [153, 234] on div "Sofrerei" at bounding box center [170, 233] width 44 height 37
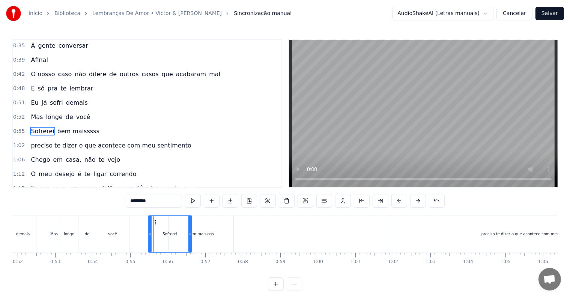
scroll to position [44, 0]
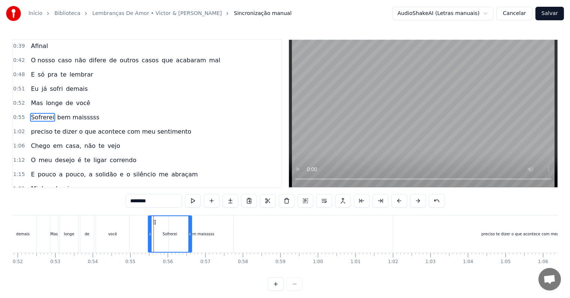
click at [25, 129] on div "1:02 preciso te dizer o que acontece com meu sentimento" at bounding box center [147, 132] width 269 height 14
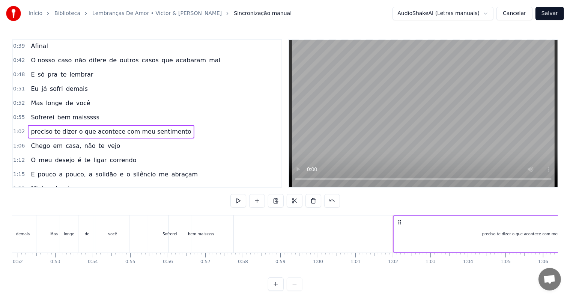
click at [17, 128] on span "1:02" at bounding box center [19, 132] width 12 height 8
click at [240, 200] on button at bounding box center [238, 201] width 16 height 14
click at [239, 201] on button at bounding box center [238, 201] width 16 height 14
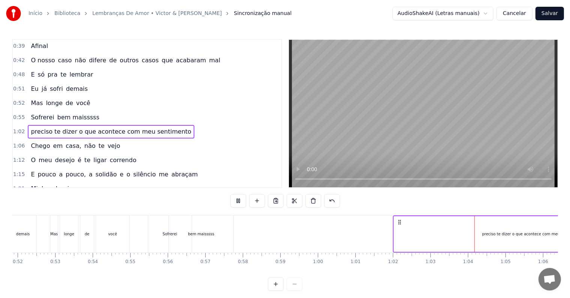
click at [239, 201] on button at bounding box center [238, 201] width 16 height 14
click at [85, 115] on span "bem maisssss" at bounding box center [79, 117] width 44 height 9
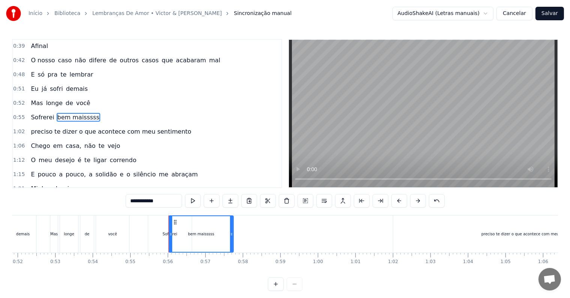
click at [23, 115] on div "0:55 Sofrerei bem maisssss" at bounding box center [147, 117] width 269 height 14
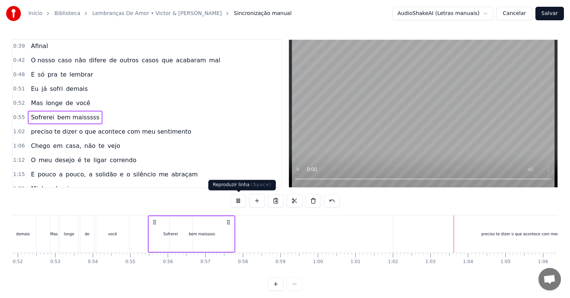
click at [242, 201] on button at bounding box center [238, 201] width 16 height 14
click at [206, 234] on div "bem maisssss" at bounding box center [202, 234] width 26 height 6
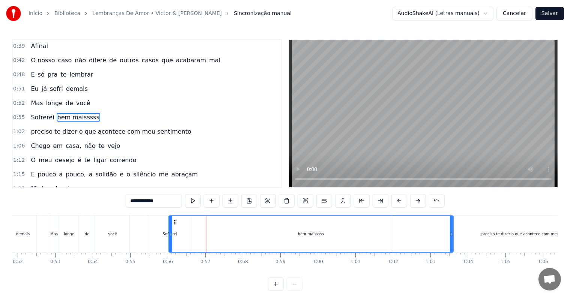
drag, startPoint x: 232, startPoint y: 232, endPoint x: 452, endPoint y: 235, distance: 219.9
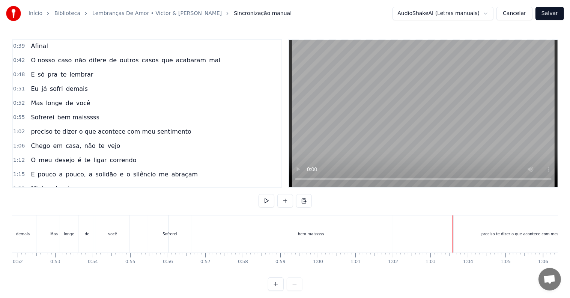
click at [492, 235] on div "preciso te dizer o que acontece com meu sentimento" at bounding box center [531, 234] width 100 height 6
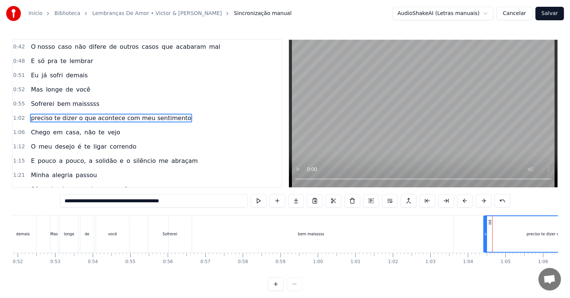
drag, startPoint x: 395, startPoint y: 233, endPoint x: 486, endPoint y: 232, distance: 90.4
click at [486, 232] on icon at bounding box center [485, 234] width 3 height 6
click at [535, 235] on div "preciso te dizer o que acontece com meu sentimento" at bounding box center [576, 234] width 100 height 6
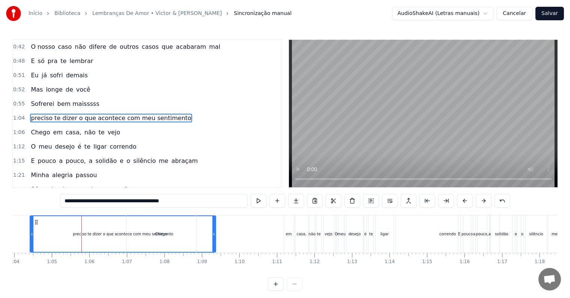
scroll to position [0, 2431]
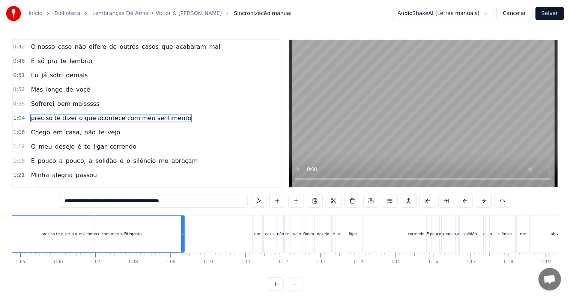
click at [16, 114] on span "1:04" at bounding box center [19, 118] width 12 height 8
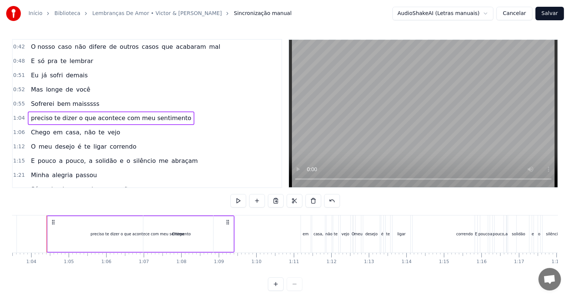
scroll to position [0, 2379]
click at [5, 99] on div "Início Biblioteca Lembranças De Amor • Victor & [PERSON_NAME] manual AudioShake…" at bounding box center [285, 145] width 570 height 291
click at [9, 101] on div "Início Biblioteca Lembranças De Amor • Victor & [PERSON_NAME] manual AudioShake…" at bounding box center [285, 145] width 570 height 291
click at [17, 100] on span "0:55" at bounding box center [19, 104] width 12 height 8
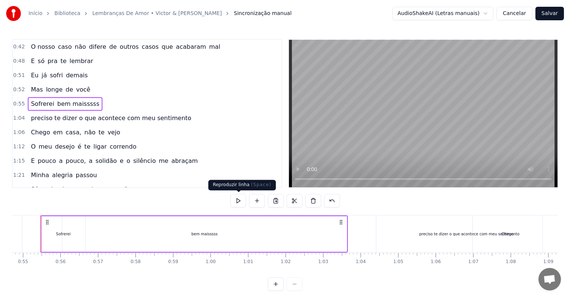
scroll to position [0, 2043]
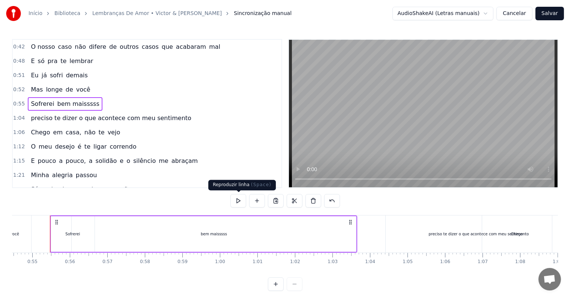
click at [238, 203] on button at bounding box center [238, 201] width 16 height 14
click at [448, 239] on div "preciso te dizer o que acontece com meu sentimento" at bounding box center [479, 233] width 186 height 37
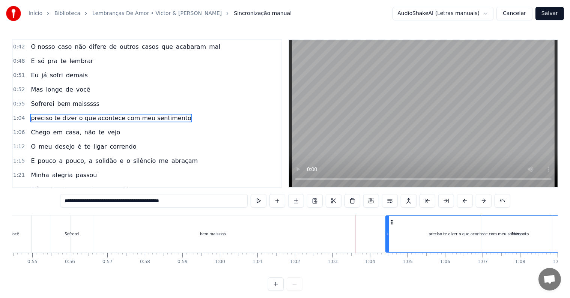
click at [438, 235] on div "preciso te dizer o que acontece com meu sentimento" at bounding box center [478, 234] width 100 height 6
click at [438, 234] on div "preciso te dizer o que acontece com meu sentimento" at bounding box center [478, 234] width 100 height 6
click at [447, 237] on div "preciso te dizer o que acontece com meu sentimento" at bounding box center [478, 234] width 185 height 36
click at [433, 227] on div "preciso te dizer o que acontece com meu sentimento" at bounding box center [478, 234] width 185 height 36
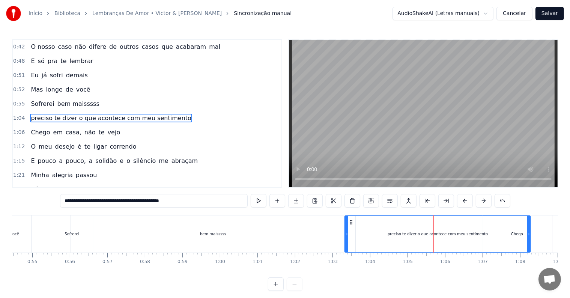
drag, startPoint x: 392, startPoint y: 221, endPoint x: 350, endPoint y: 223, distance: 41.3
click at [350, 223] on icon at bounding box center [351, 222] width 6 height 6
click at [14, 100] on span "0:55" at bounding box center [19, 104] width 12 height 8
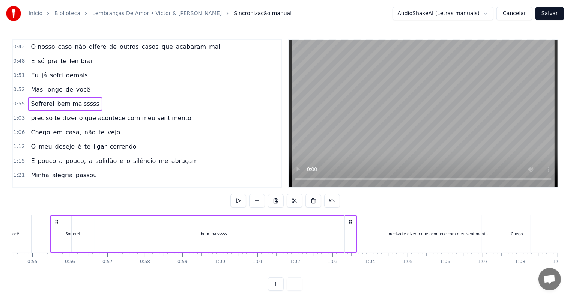
click at [17, 100] on span "0:55" at bounding box center [19, 104] width 12 height 8
click at [21, 91] on div "0:52 Mas longe de você" at bounding box center [147, 90] width 269 height 14
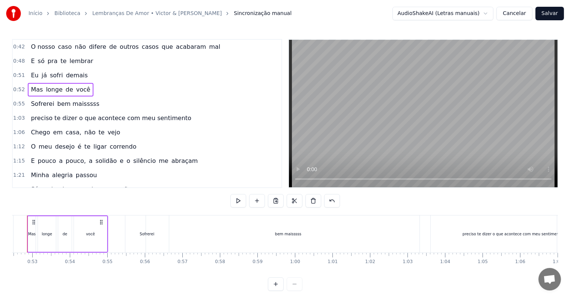
scroll to position [0, 1946]
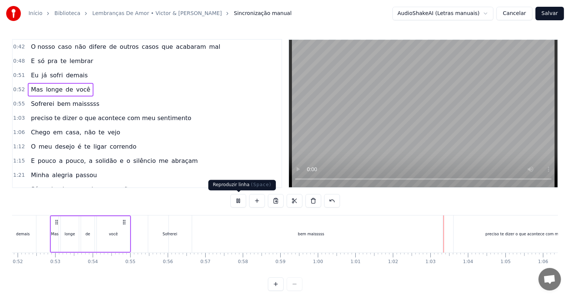
click at [239, 201] on button at bounding box center [238, 201] width 16 height 14
click at [17, 100] on span "0:55" at bounding box center [19, 104] width 12 height 8
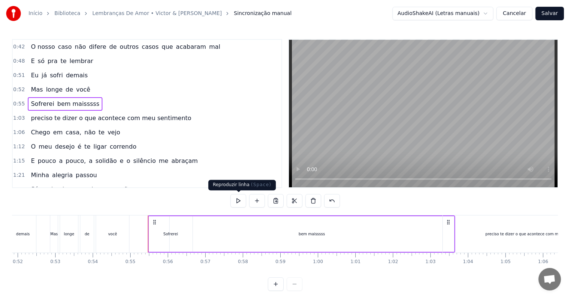
click at [233, 203] on button at bounding box center [238, 201] width 16 height 14
click at [15, 114] on span "1:03" at bounding box center [19, 118] width 12 height 8
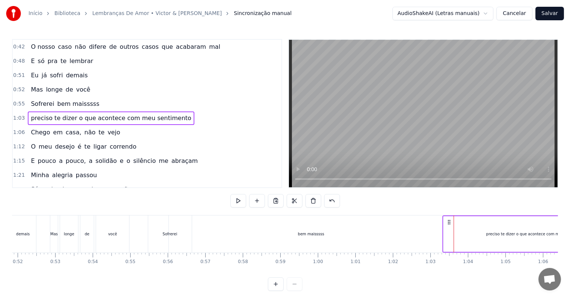
click at [15, 114] on span "1:03" at bounding box center [19, 118] width 12 height 8
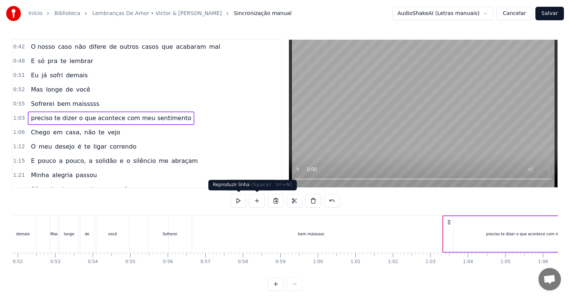
click at [241, 200] on button at bounding box center [238, 201] width 16 height 14
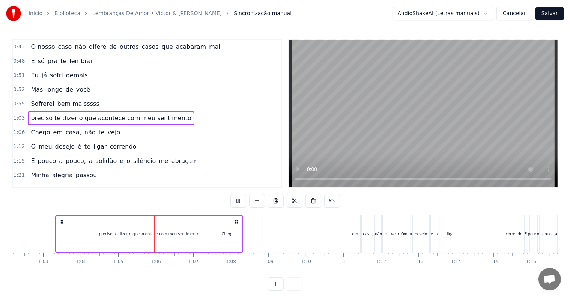
scroll to position [0, 2418]
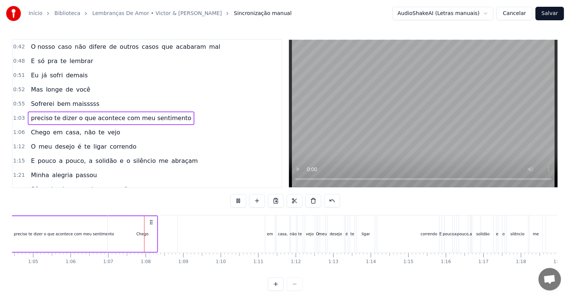
click at [241, 200] on button at bounding box center [238, 201] width 16 height 14
click at [144, 235] on div "Chego" at bounding box center [143, 234] width 12 height 6
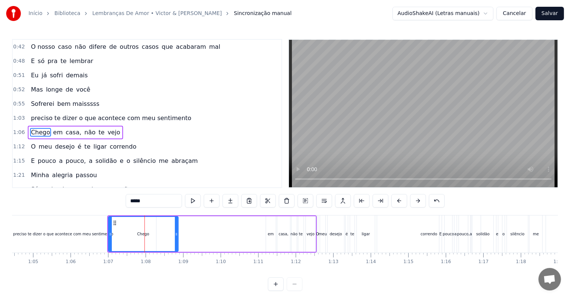
scroll to position [71, 0]
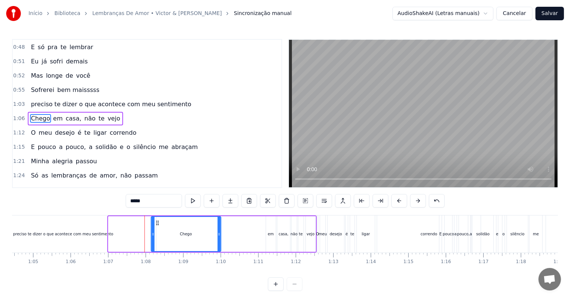
drag, startPoint x: 114, startPoint y: 222, endPoint x: 157, endPoint y: 224, distance: 42.8
click at [157, 224] on icon at bounding box center [157, 223] width 6 height 6
click at [105, 235] on div "preciso te dizer o que acontece com meu sentimento" at bounding box center [63, 234] width 100 height 6
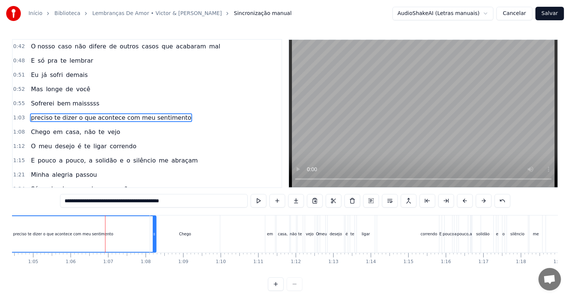
scroll to position [57, 0]
click at [257, 203] on button at bounding box center [259, 201] width 16 height 14
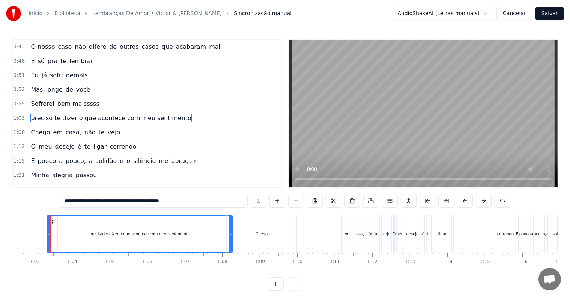
scroll to position [0, 2338]
click at [257, 203] on button at bounding box center [259, 201] width 16 height 14
click at [146, 235] on div "preciso te dizer o que acontece com meu sentimento" at bounding box center [143, 234] width 100 height 6
click at [186, 232] on div "preciso te dizer o que acontece com meu sentimento" at bounding box center [143, 234] width 100 height 6
click at [65, 223] on div "preciso te dizer o que acontece com meu sentimento" at bounding box center [143, 234] width 185 height 36
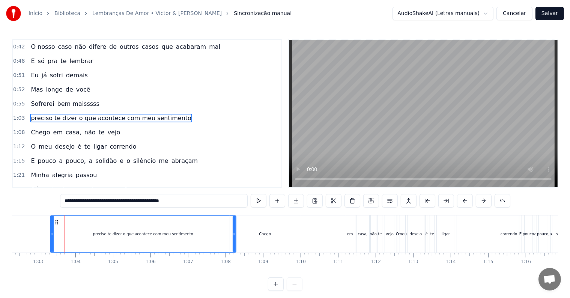
click at [106, 238] on div "preciso te dizer o que acontece com meu sentimento" at bounding box center [143, 234] width 185 height 36
click at [108, 234] on div "preciso te dizer o que acontece com meu sentimento" at bounding box center [143, 234] width 100 height 6
click at [51, 234] on icon at bounding box center [52, 234] width 3 height 6
click at [127, 235] on div "preciso te dizer o que acontece com meu sentimento" at bounding box center [143, 234] width 100 height 6
click at [260, 235] on div "Chego" at bounding box center [265, 234] width 12 height 6
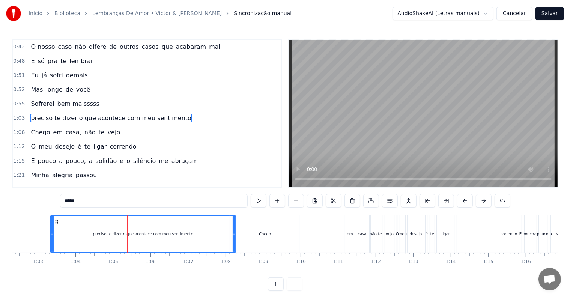
scroll to position [71, 0]
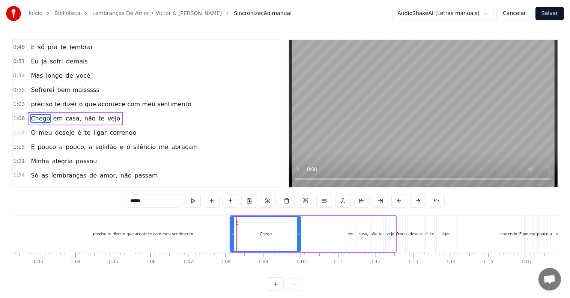
click at [173, 236] on div "preciso te dizer o que acontece com meu sentimento" at bounding box center [143, 234] width 100 height 6
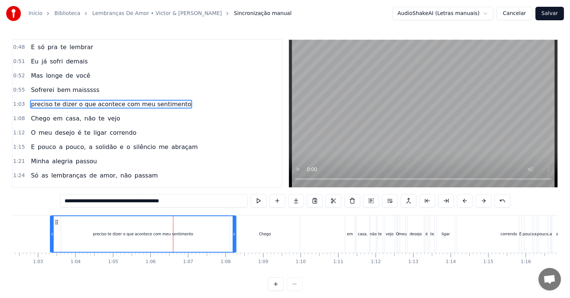
scroll to position [57, 0]
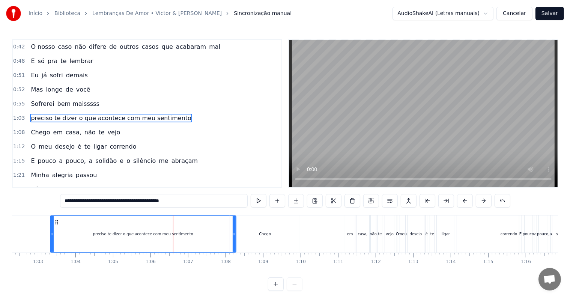
click at [187, 234] on div "preciso te dizer o que acontece com meu sentimento" at bounding box center [143, 234] width 185 height 36
click at [264, 234] on div "Chego" at bounding box center [265, 234] width 12 height 6
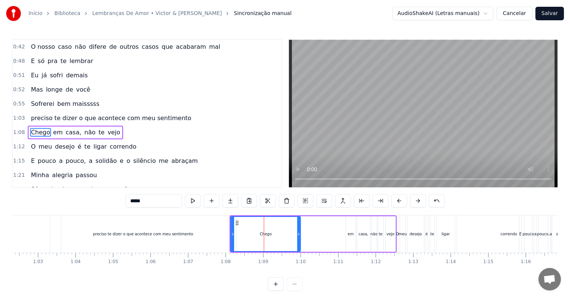
scroll to position [71, 0]
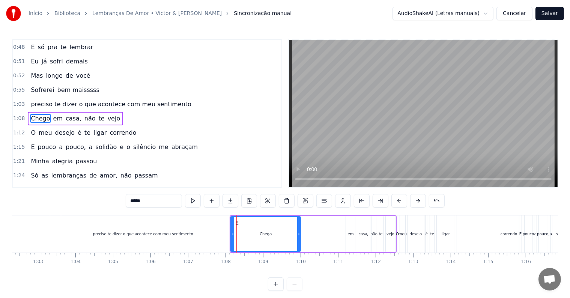
drag, startPoint x: 266, startPoint y: 234, endPoint x: 276, endPoint y: 235, distance: 10.6
click at [276, 235] on div "Chego" at bounding box center [265, 234] width 69 height 34
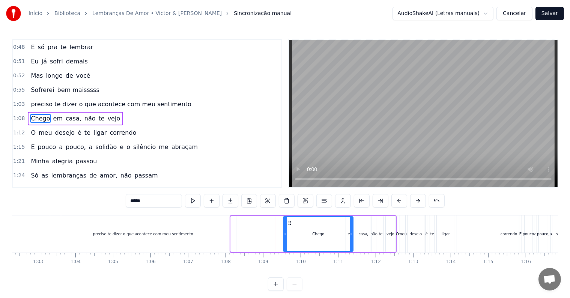
drag, startPoint x: 237, startPoint y: 222, endPoint x: 290, endPoint y: 227, distance: 52.7
click at [290, 227] on div "Chego" at bounding box center [318, 234] width 69 height 34
click at [200, 233] on div "preciso te dizer o que acontece com meu sentimento" at bounding box center [143, 233] width 186 height 37
type input "**********"
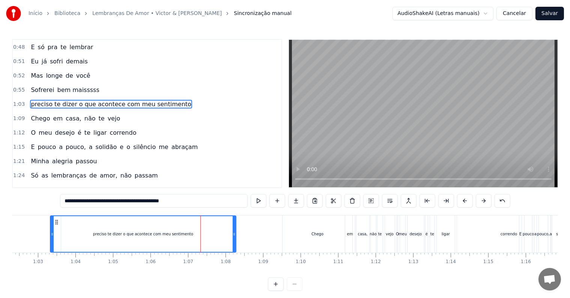
scroll to position [57, 0]
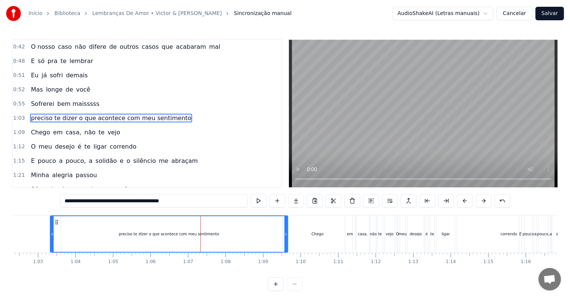
drag, startPoint x: 236, startPoint y: 233, endPoint x: 288, endPoint y: 236, distance: 52.3
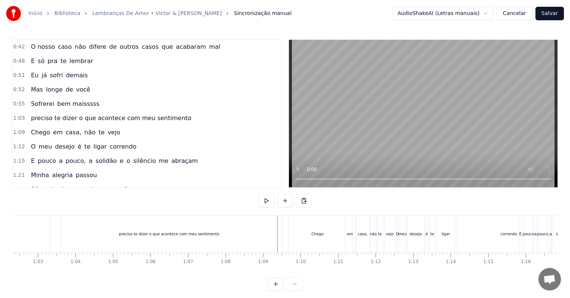
click at [17, 114] on span "1:03" at bounding box center [19, 118] width 12 height 8
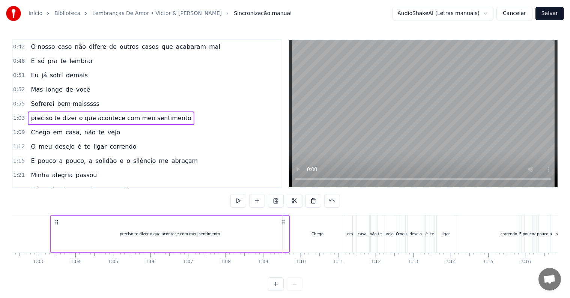
click at [17, 100] on span "0:55" at bounding box center [19, 104] width 12 height 8
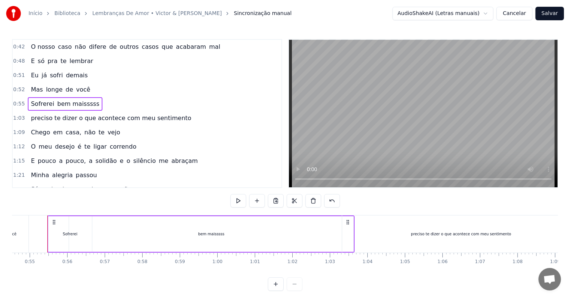
scroll to position [0, 2043]
click at [17, 114] on span "1:03" at bounding box center [19, 118] width 12 height 8
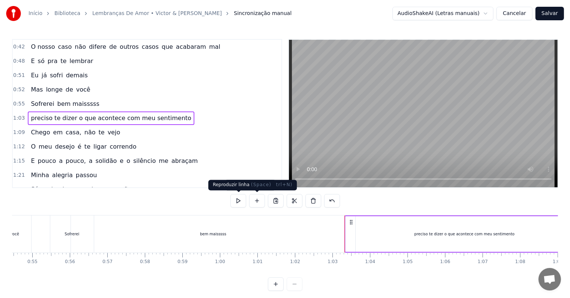
click at [243, 201] on button at bounding box center [238, 201] width 16 height 14
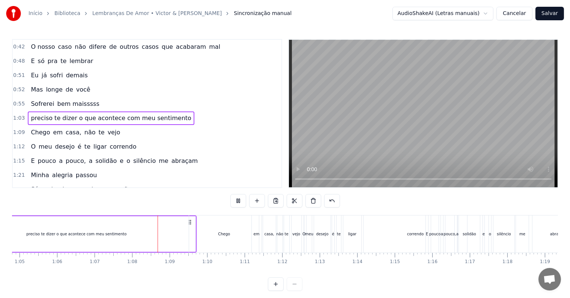
scroll to position [0, 2517]
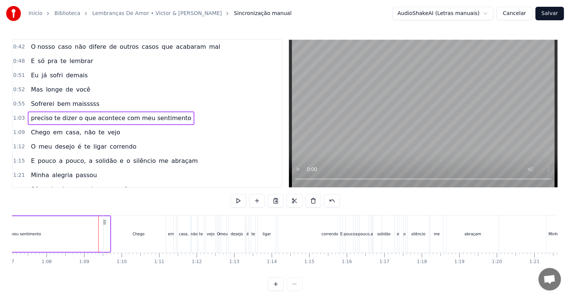
click at [237, 201] on button at bounding box center [238, 201] width 16 height 14
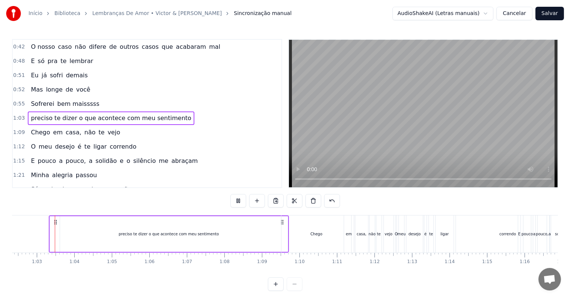
scroll to position [0, 2339]
click at [237, 201] on button at bounding box center [238, 201] width 16 height 14
click at [307, 233] on div "Chego" at bounding box center [317, 233] width 70 height 37
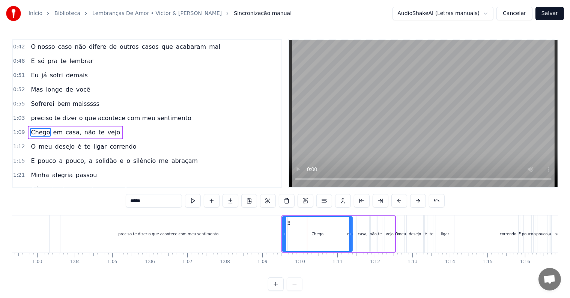
scroll to position [71, 0]
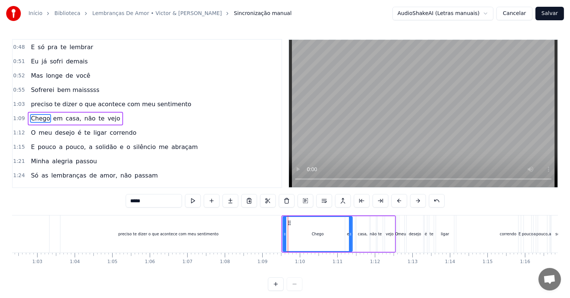
click at [284, 233] on icon at bounding box center [284, 234] width 3 height 6
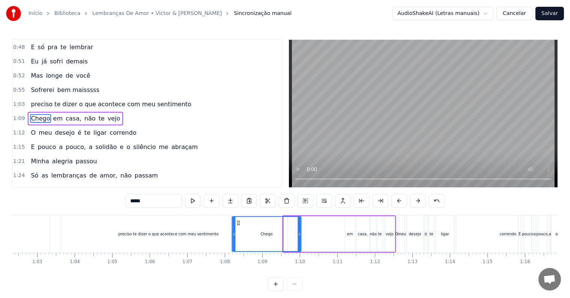
drag, startPoint x: 289, startPoint y: 221, endPoint x: 239, endPoint y: 221, distance: 49.9
click at [239, 221] on icon at bounding box center [238, 223] width 6 height 6
click at [349, 234] on div "em" at bounding box center [350, 234] width 6 height 6
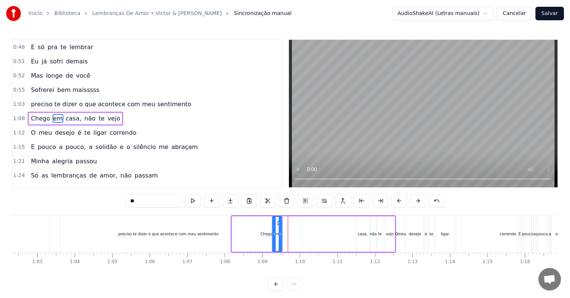
drag, startPoint x: 350, startPoint y: 223, endPoint x: 278, endPoint y: 222, distance: 72.0
click at [278, 223] on circle at bounding box center [278, 223] width 0 height 0
click at [364, 234] on div "casa," at bounding box center [363, 234] width 10 height 6
drag, startPoint x: 362, startPoint y: 220, endPoint x: 290, endPoint y: 225, distance: 72.3
click at [290, 225] on icon at bounding box center [290, 223] width 6 height 6
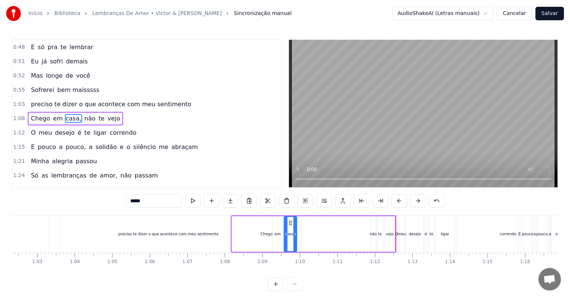
click at [33, 114] on span "Chego" at bounding box center [40, 118] width 21 height 9
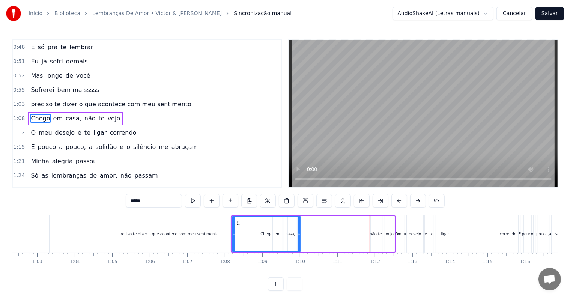
click at [387, 236] on div "vejo" at bounding box center [390, 234] width 8 height 6
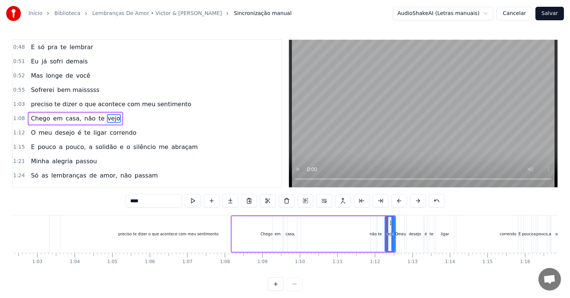
click at [482, 16] on html "Início Biblioteca Lembranças De Amor • Victor & [PERSON_NAME] manual AudioShake…" at bounding box center [285, 151] width 570 height 303
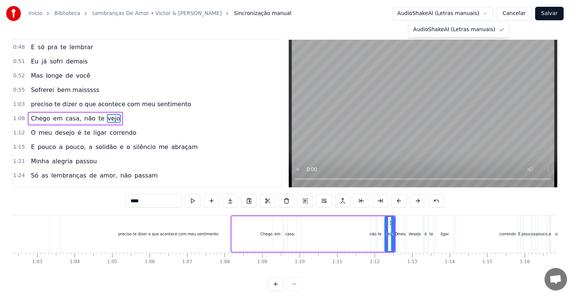
click at [68, 86] on html "Início Biblioteca Lembranças De Amor • Victor & [PERSON_NAME] manual AudioShake…" at bounding box center [288, 151] width 576 height 303
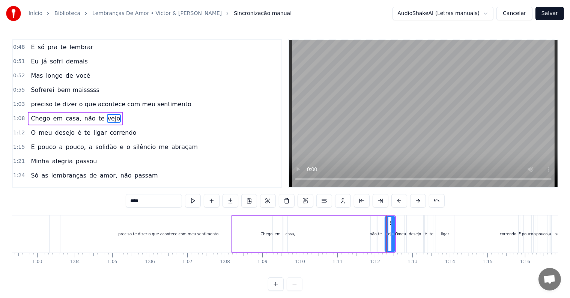
click at [65, 86] on span "bem maisssss" at bounding box center [79, 90] width 44 height 9
type input "**********"
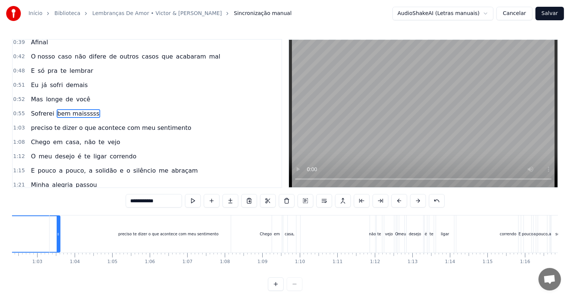
click at [65, 85] on div "0:27 Veja só 0:30 Sei que palavras não consertam nada, mas eu acho que é melhor…" at bounding box center [147, 113] width 270 height 149
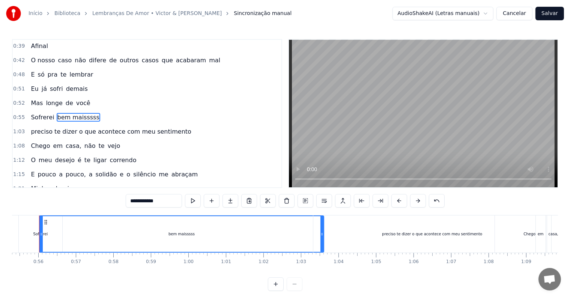
scroll to position [0, 2064]
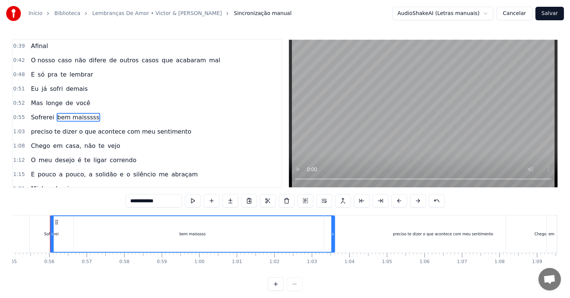
click at [526, 10] on button "Cancelar" at bounding box center [514, 14] width 36 height 14
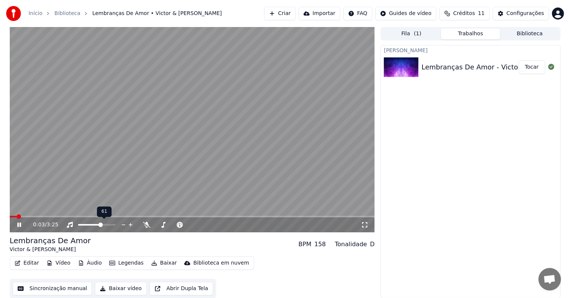
click at [101, 225] on span at bounding box center [100, 225] width 5 height 5
click at [452, 68] on div "Lembranças De Amor - Victor & [PERSON_NAME]" at bounding box center [503, 67] width 165 height 11
click at [453, 67] on div "Lembranças De Amor - Victor & [PERSON_NAME]" at bounding box center [503, 67] width 165 height 11
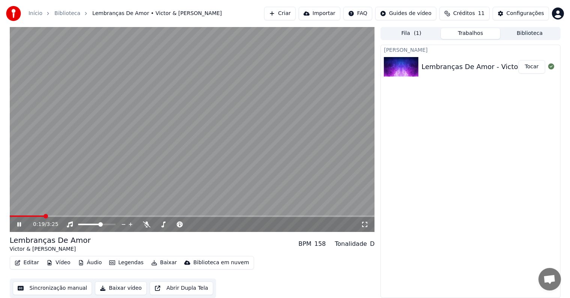
click at [65, 291] on button "Sincronização manual" at bounding box center [53, 288] width 80 height 14
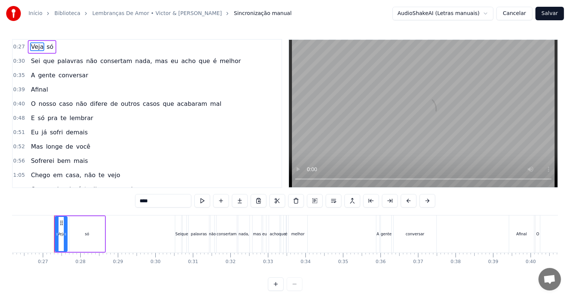
scroll to position [0, 986]
click at [510, 12] on button "Cancelar" at bounding box center [514, 14] width 36 height 14
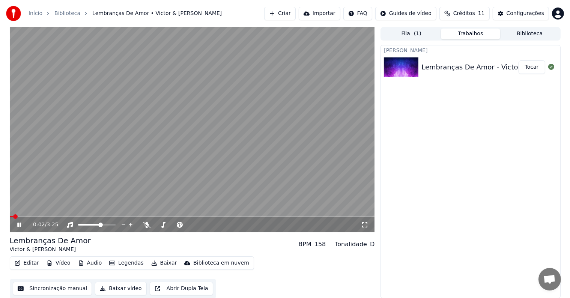
click at [32, 264] on button "Editar" at bounding box center [27, 263] width 30 height 11
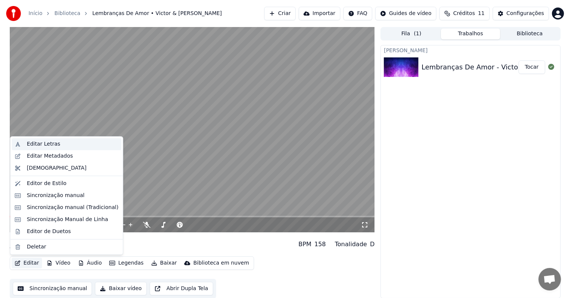
click at [44, 146] on div "Editar Letras" at bounding box center [43, 144] width 33 height 8
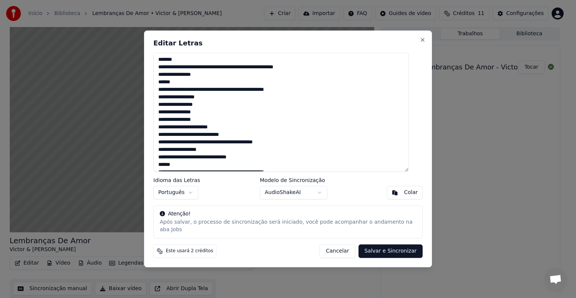
drag, startPoint x: 203, startPoint y: 52, endPoint x: 287, endPoint y: 45, distance: 84.3
click at [287, 45] on div "**********" at bounding box center [288, 148] width 288 height 237
drag, startPoint x: 263, startPoint y: 42, endPoint x: 386, endPoint y: 46, distance: 123.5
click at [386, 46] on div "**********" at bounding box center [288, 148] width 288 height 237
click at [169, 138] on textarea "**********" at bounding box center [281, 112] width 256 height 119
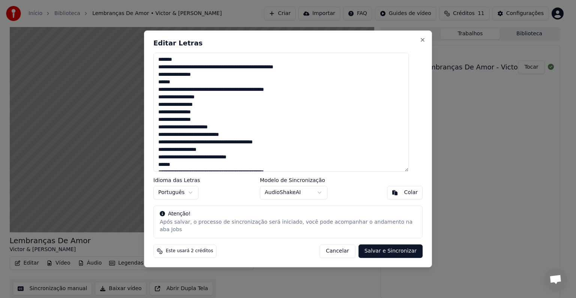
drag, startPoint x: 166, startPoint y: 138, endPoint x: 263, endPoint y: 141, distance: 96.5
click at [263, 141] on textarea "**********" at bounding box center [281, 112] width 256 height 119
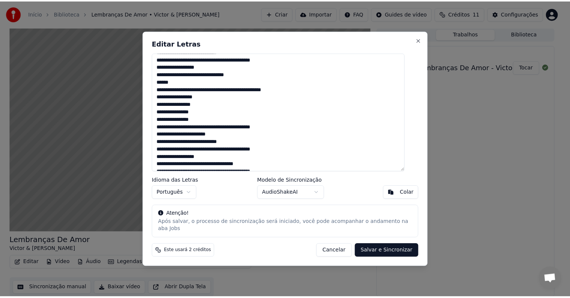
scroll to position [128, 0]
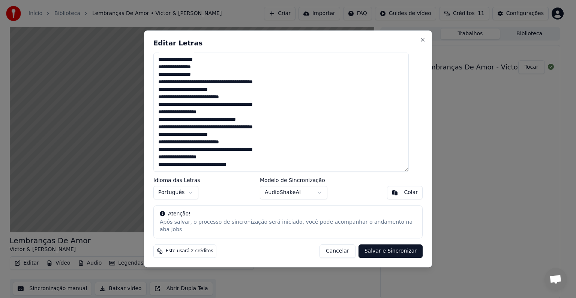
click at [331, 247] on button "Cancelar" at bounding box center [338, 252] width 36 height 14
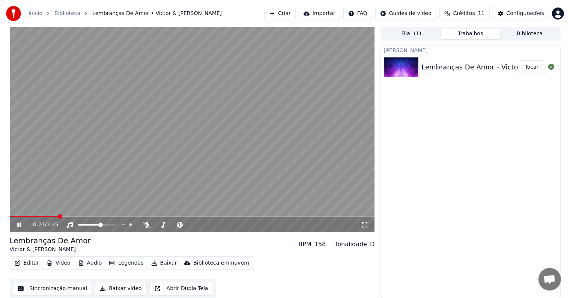
click at [32, 262] on button "Editar" at bounding box center [27, 263] width 30 height 11
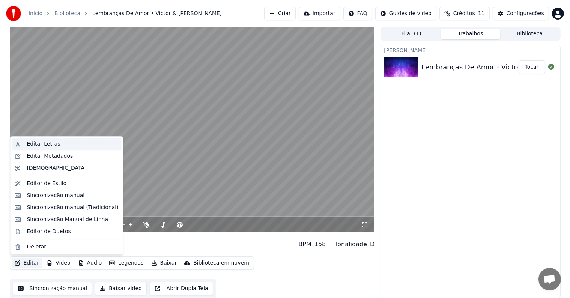
click at [39, 144] on div "Editar Letras" at bounding box center [43, 144] width 33 height 8
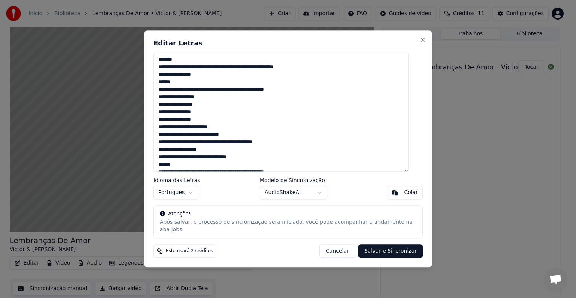
click at [330, 248] on button "Cancelar" at bounding box center [338, 252] width 36 height 14
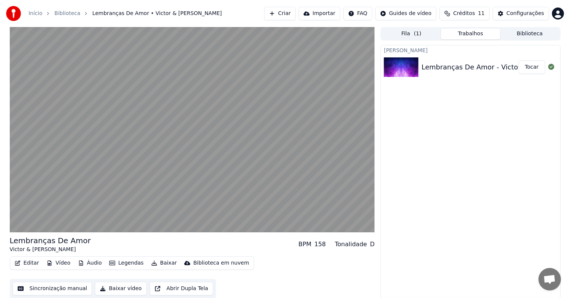
scroll to position [0, 0]
click at [167, 291] on button "Abrir Dupla Tela" at bounding box center [181, 288] width 63 height 14
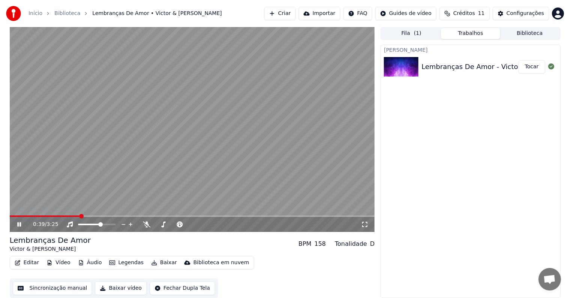
click at [65, 289] on button "Sincronização manual" at bounding box center [53, 288] width 80 height 14
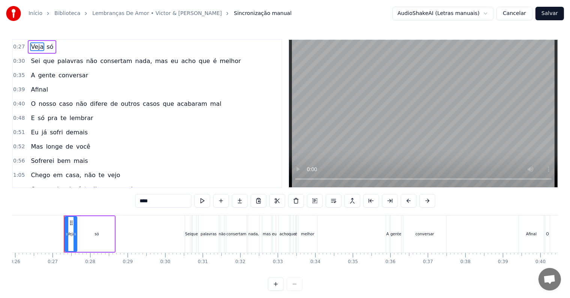
scroll to position [0, 986]
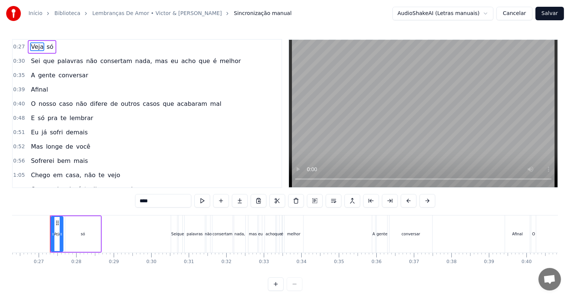
click at [45, 142] on span "longe" at bounding box center [54, 146] width 18 height 9
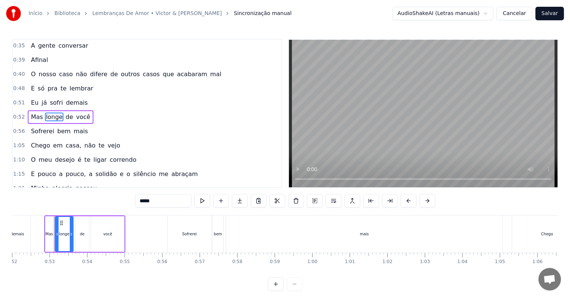
scroll to position [0, 1956]
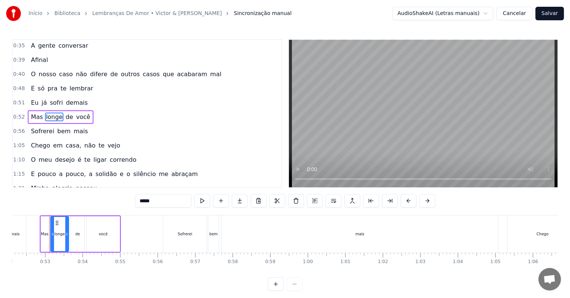
click at [53, 141] on span "em" at bounding box center [58, 145] width 11 height 9
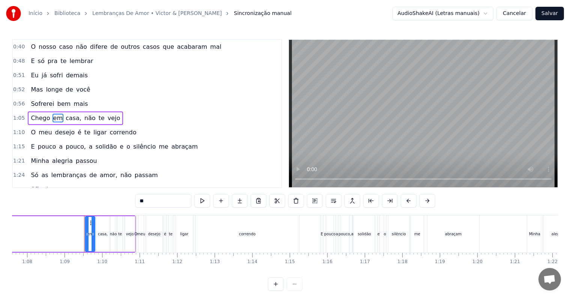
scroll to position [0, 2571]
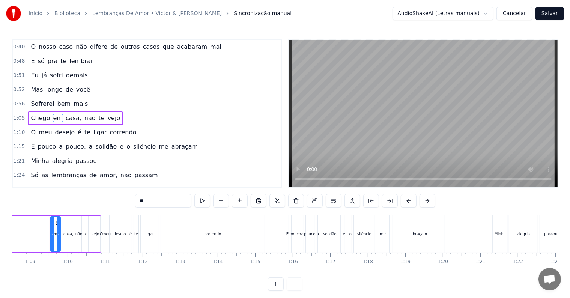
click at [42, 116] on span "Chego" at bounding box center [40, 118] width 21 height 9
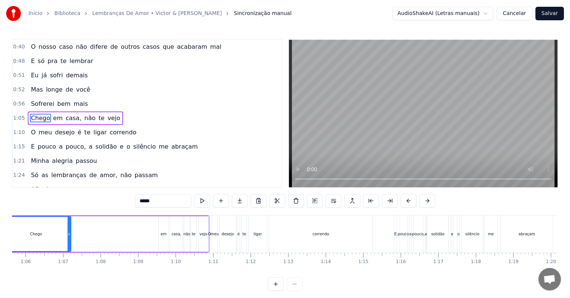
scroll to position [0, 2413]
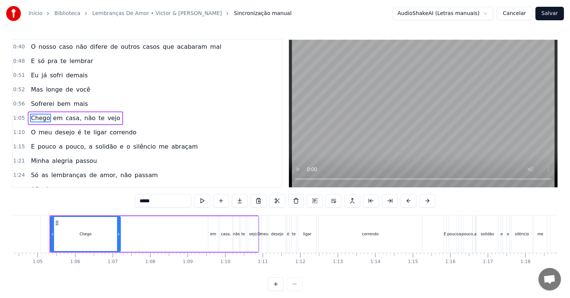
click at [39, 99] on span "Sofrerei" at bounding box center [42, 103] width 25 height 9
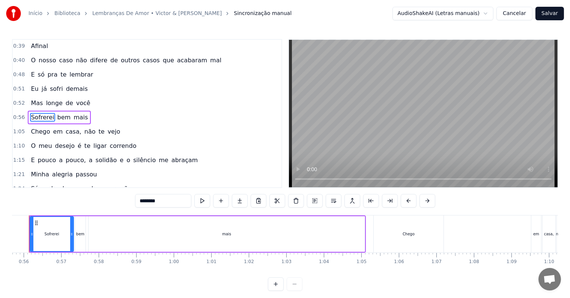
scroll to position [0, 2069]
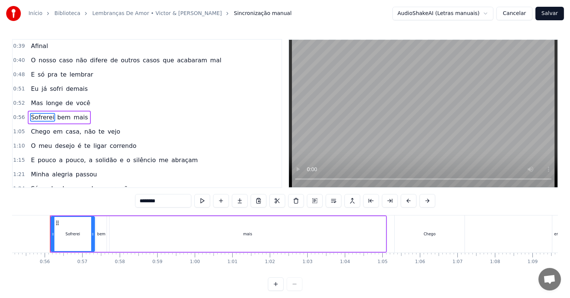
click at [50, 99] on span "longe" at bounding box center [54, 103] width 18 height 9
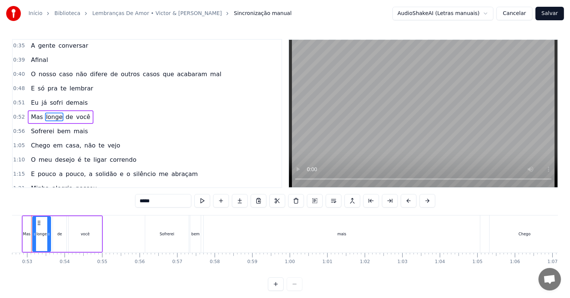
scroll to position [0, 1956]
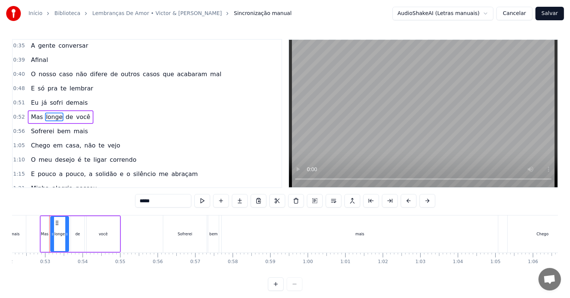
click at [66, 100] on span "demais" at bounding box center [76, 102] width 23 height 9
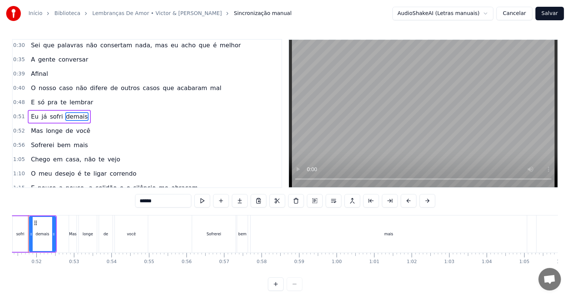
scroll to position [0, 1905]
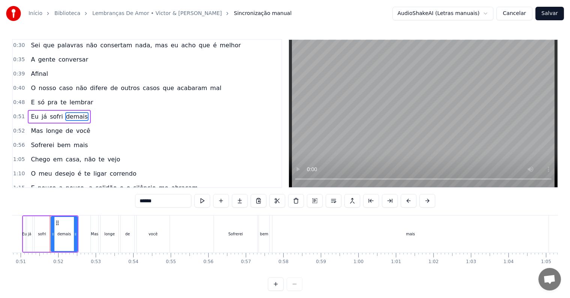
click at [32, 114] on span "Eu" at bounding box center [34, 116] width 9 height 9
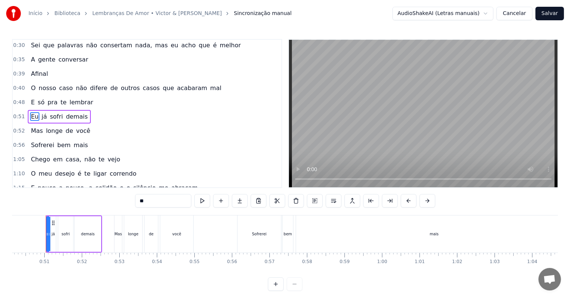
scroll to position [0, 1878]
click at [41, 114] on span "já" at bounding box center [44, 116] width 7 height 9
click at [51, 116] on span "sofri" at bounding box center [56, 116] width 15 height 9
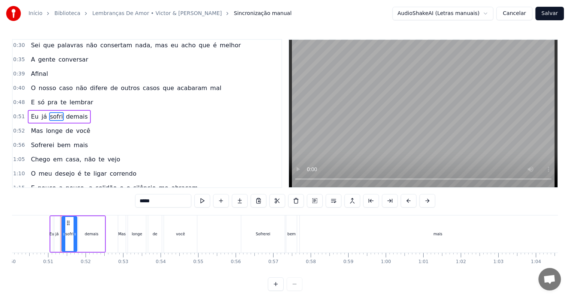
click at [68, 116] on span "demais" at bounding box center [76, 116] width 23 height 9
type input "******"
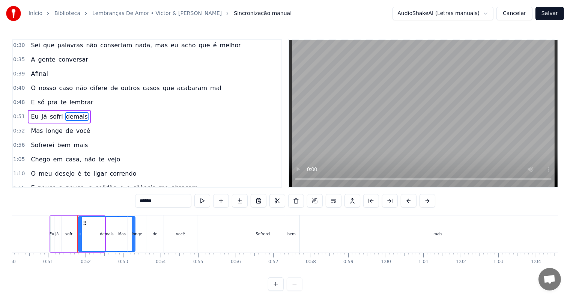
drag, startPoint x: 103, startPoint y: 237, endPoint x: 134, endPoint y: 239, distance: 30.9
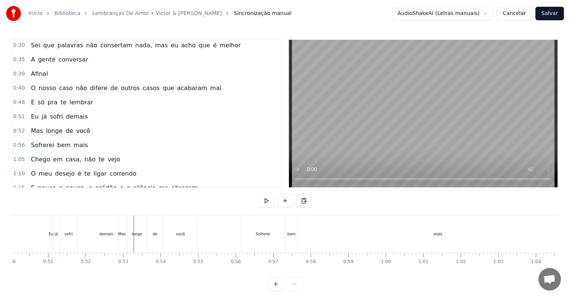
click at [12, 125] on div "0:27 Veja só 0:30 Sei que palavras não consertam nada, mas eu acho que é melhor…" at bounding box center [147, 113] width 270 height 149
click at [31, 128] on span "Mas" at bounding box center [37, 130] width 14 height 9
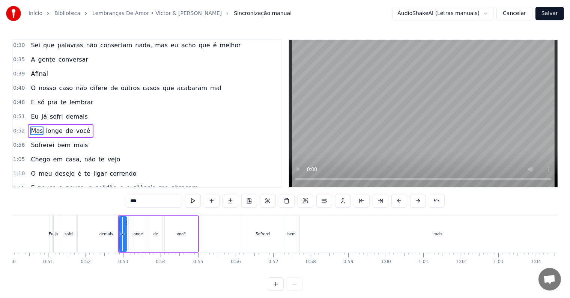
scroll to position [30, 0]
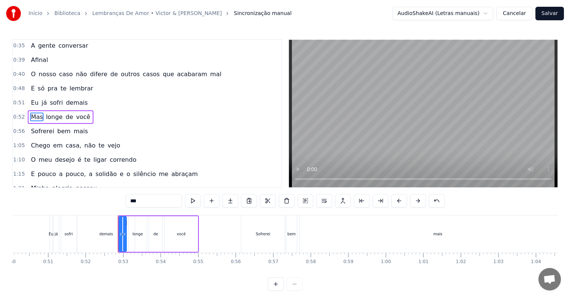
click at [22, 113] on span "0:52" at bounding box center [19, 117] width 12 height 8
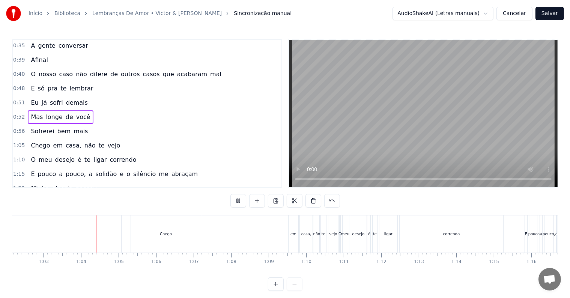
scroll to position [0, 2353]
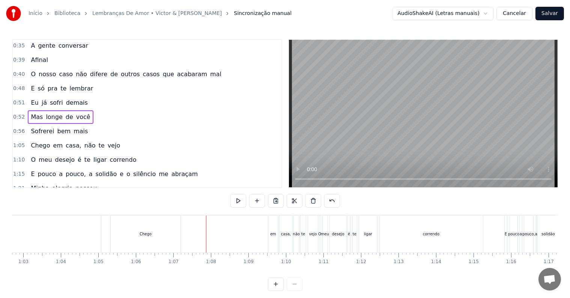
click at [516, 12] on button "Cancelar" at bounding box center [514, 14] width 36 height 14
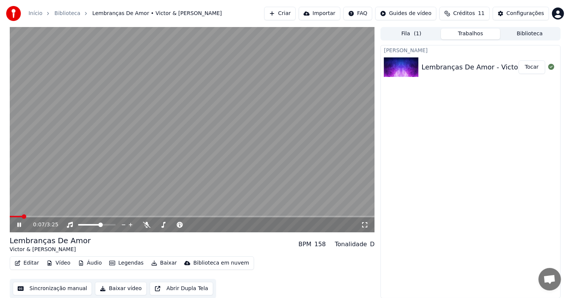
click at [18, 225] on icon at bounding box center [19, 225] width 4 height 5
click at [296, 13] on button "Criar" at bounding box center [280, 14] width 32 height 14
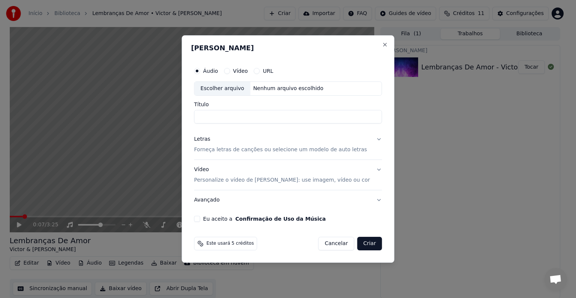
click at [233, 88] on div "Escolher arquivo" at bounding box center [223, 89] width 56 height 14
type input "**********"
click at [277, 117] on input "**********" at bounding box center [288, 117] width 188 height 14
click at [247, 149] on p "Forneça letras de canções ou selecione um modelo de auto letras" at bounding box center [280, 150] width 173 height 8
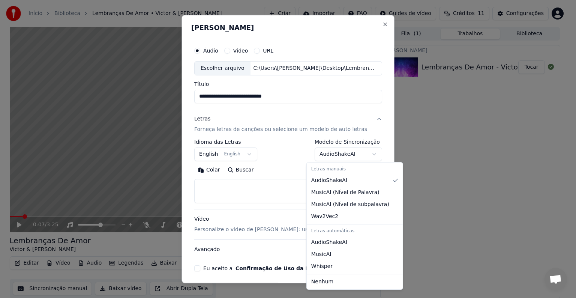
click at [332, 157] on body "**********" at bounding box center [285, 149] width 570 height 298
select select "**********"
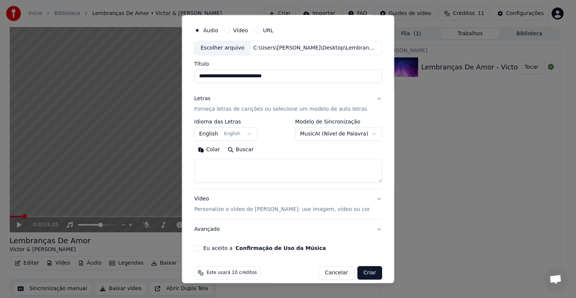
scroll to position [29, 0]
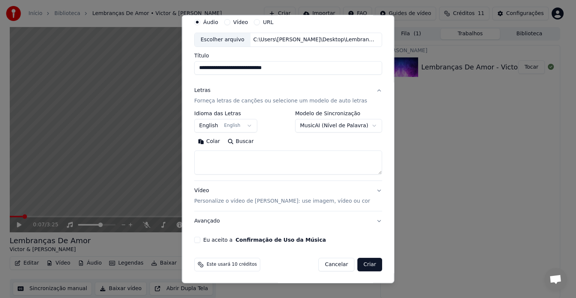
click at [337, 125] on body "**********" at bounding box center [285, 149] width 570 height 298
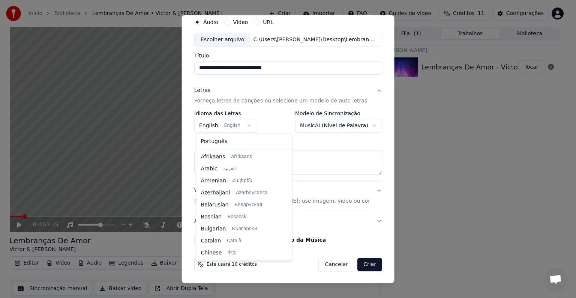
click at [209, 125] on body "**********" at bounding box center [285, 149] width 570 height 298
select select "**"
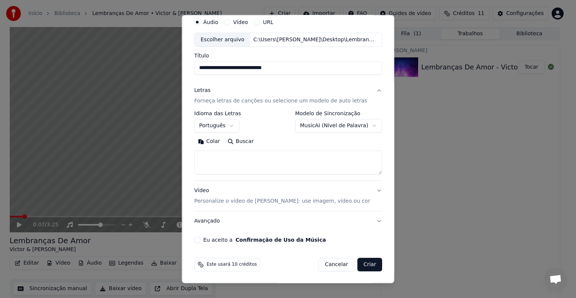
click at [229, 156] on textarea at bounding box center [288, 162] width 188 height 24
click at [244, 153] on textarea at bounding box center [288, 162] width 188 height 24
paste textarea "**********"
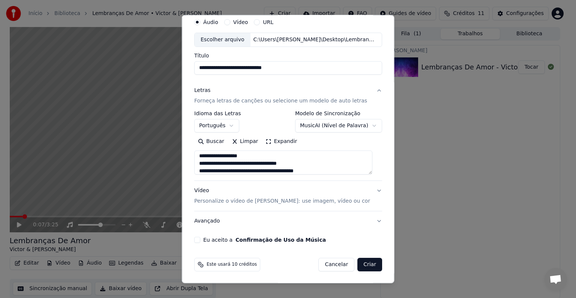
scroll to position [69, 0]
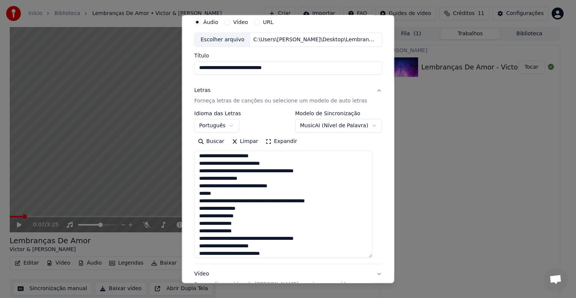
drag, startPoint x: 371, startPoint y: 174, endPoint x: 376, endPoint y: 257, distance: 82.7
click at [376, 257] on div "**********" at bounding box center [288, 170] width 194 height 317
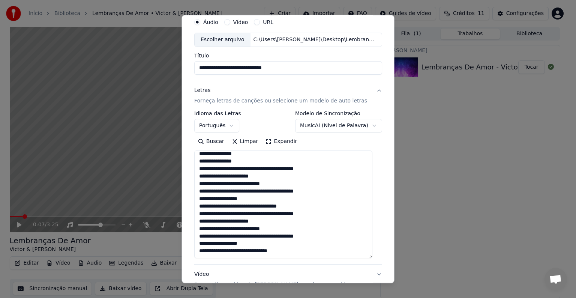
scroll to position [104, 0]
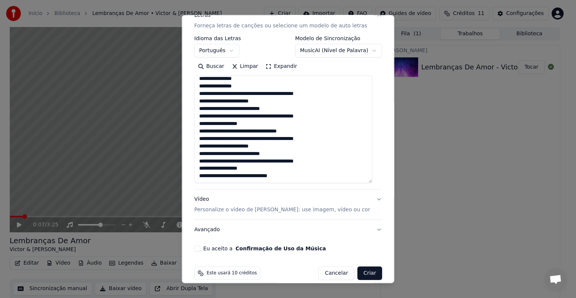
type textarea "**********"
click at [231, 250] on label "Eu aceito a Confirmação de Uso da Música" at bounding box center [264, 248] width 123 height 5
click at [200, 250] on button "Eu aceito a Confirmação de Uso da Música" at bounding box center [197, 248] width 6 height 6
click at [300, 213] on p "Personalize o vídeo de [PERSON_NAME]: use imagem, vídeo ou cor" at bounding box center [282, 210] width 176 height 8
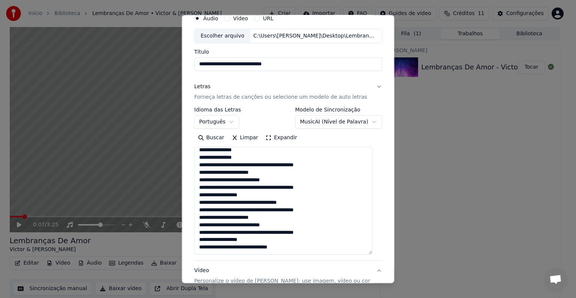
scroll to position [8, 0]
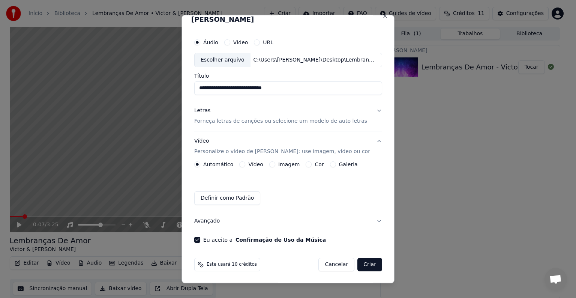
click at [340, 165] on label "Galeria" at bounding box center [348, 164] width 19 height 5
click at [336, 165] on button "Galeria" at bounding box center [333, 164] width 6 height 6
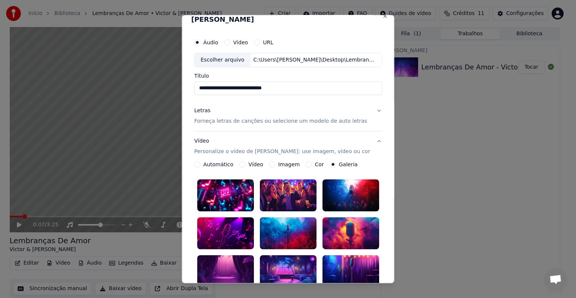
click at [345, 220] on div at bounding box center [350, 233] width 57 height 32
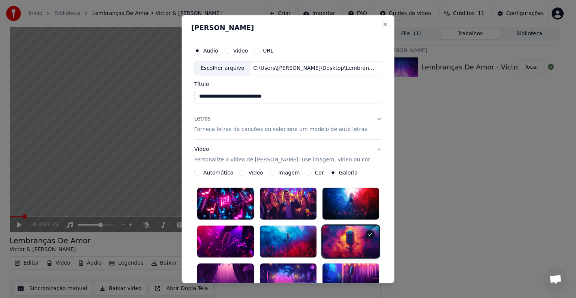
click at [372, 119] on button "Letras Forneça letras de canções ou selecione um modelo de auto letras" at bounding box center [288, 124] width 188 height 30
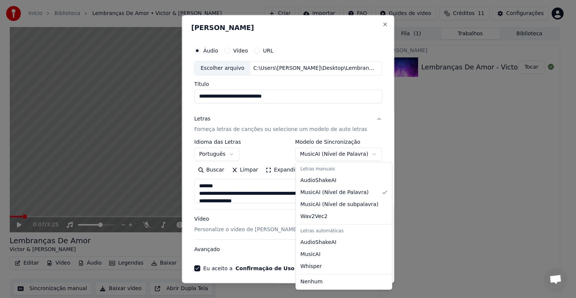
click at [337, 158] on body "**********" at bounding box center [285, 149] width 570 height 298
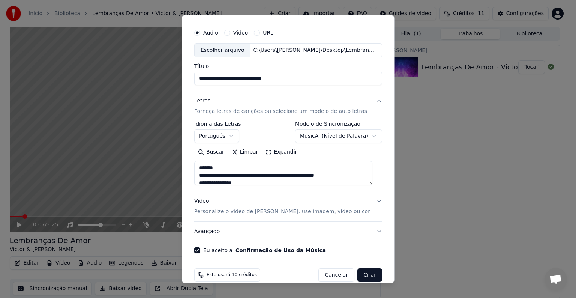
scroll to position [29, 0]
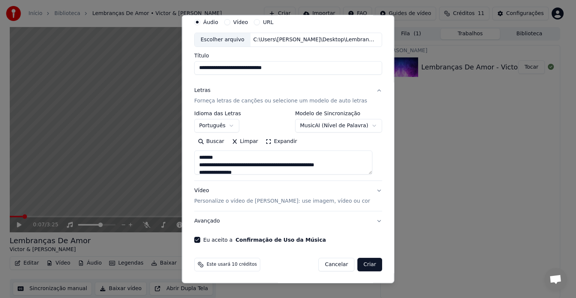
click at [334, 131] on body "**********" at bounding box center [285, 149] width 570 height 298
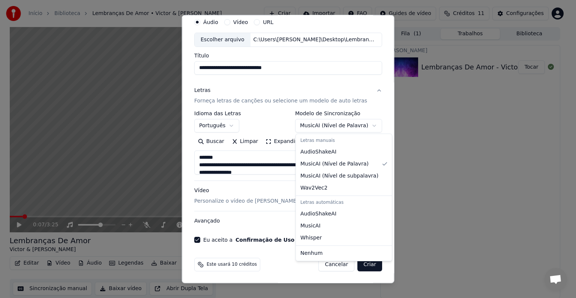
click at [321, 125] on body "**********" at bounding box center [285, 149] width 570 height 298
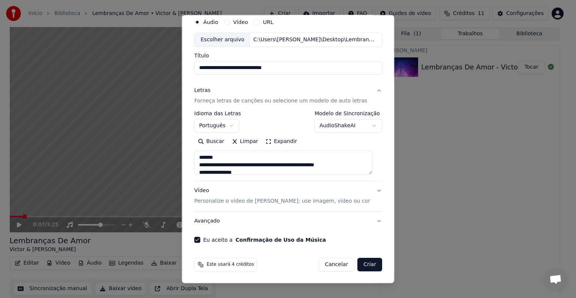
click at [323, 126] on body "**********" at bounding box center [285, 149] width 570 height 298
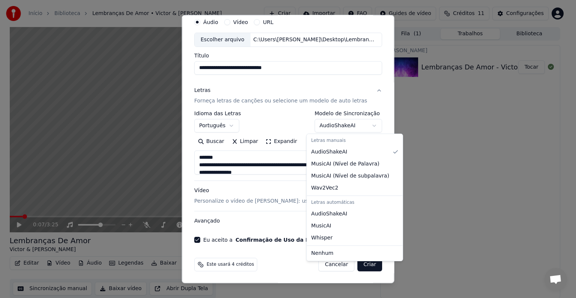
select select "**********"
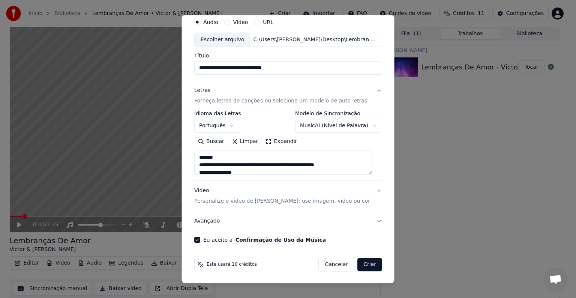
click at [267, 141] on button "Expandir" at bounding box center [281, 141] width 39 height 12
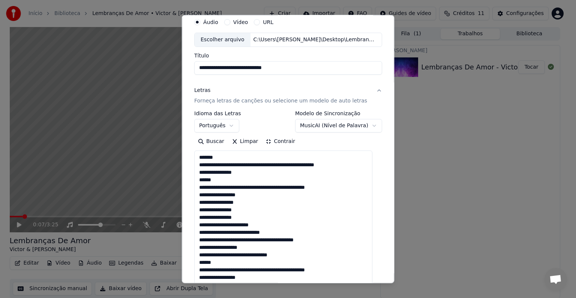
click at [244, 218] on textarea "**********" at bounding box center [283, 273] width 178 height 246
drag, startPoint x: 273, startPoint y: 218, endPoint x: 242, endPoint y: 218, distance: 31.5
click at [242, 218] on textarea "**********" at bounding box center [283, 273] width 178 height 246
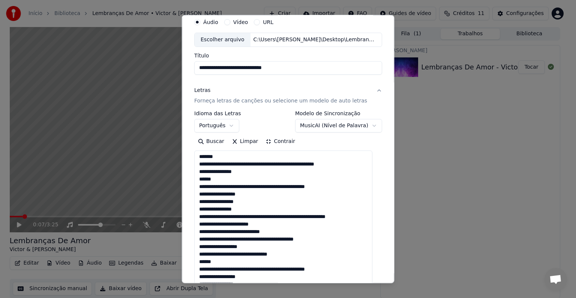
scroll to position [8, 0]
type textarea "**********"
click at [342, 132] on div "**********" at bounding box center [288, 254] width 188 height 286
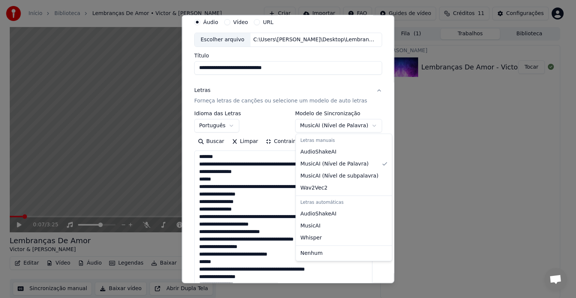
click at [341, 125] on body "**********" at bounding box center [285, 149] width 570 height 298
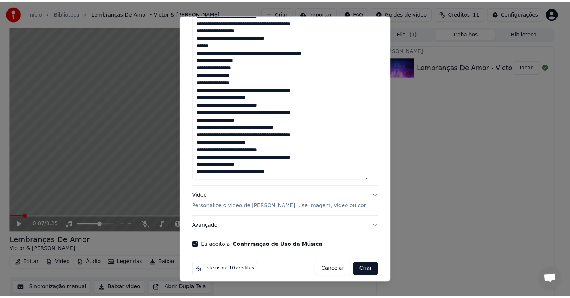
scroll to position [251, 0]
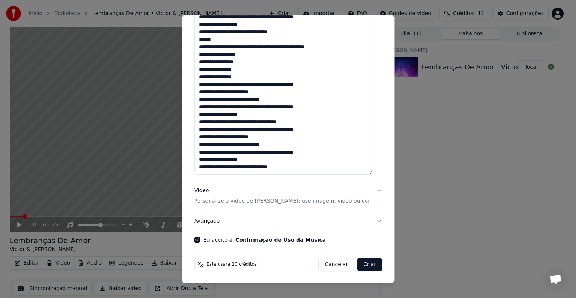
click at [363, 264] on button "Criar" at bounding box center [370, 265] width 25 height 14
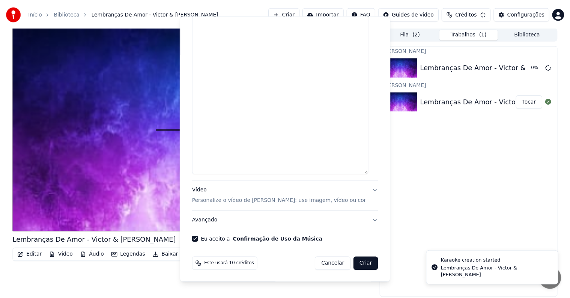
scroll to position [0, 0]
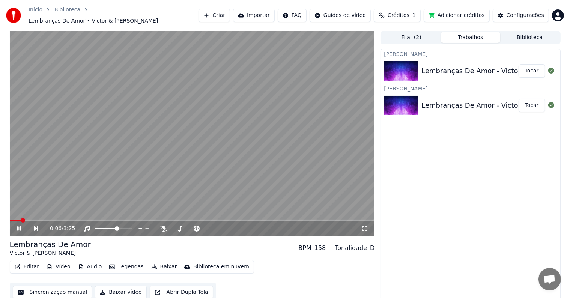
click at [17, 226] on icon at bounding box center [24, 229] width 17 height 6
click at [534, 64] on button "Tocar" at bounding box center [532, 71] width 27 height 14
click at [49, 214] on video at bounding box center [192, 133] width 365 height 205
click at [53, 220] on span at bounding box center [192, 221] width 365 height 2
click at [16, 226] on icon at bounding box center [24, 229] width 17 height 6
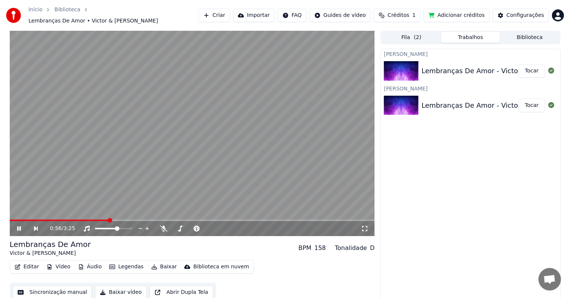
click at [110, 220] on span at bounding box center [192, 221] width 365 height 2
click at [149, 215] on video at bounding box center [192, 133] width 365 height 205
click at [19, 226] on icon at bounding box center [24, 229] width 17 height 6
click at [415, 31] on div "Fila ( 2 ) Trabalhos Biblioteca" at bounding box center [470, 38] width 180 height 14
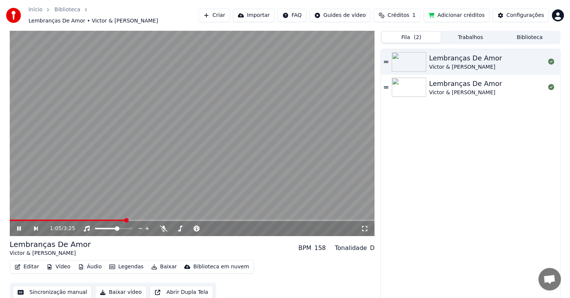
drag, startPoint x: 416, startPoint y: 30, endPoint x: 413, endPoint y: 38, distance: 8.6
click at [416, 34] on span "( 2 )" at bounding box center [418, 38] width 8 height 8
